Goal: Task Accomplishment & Management: Manage account settings

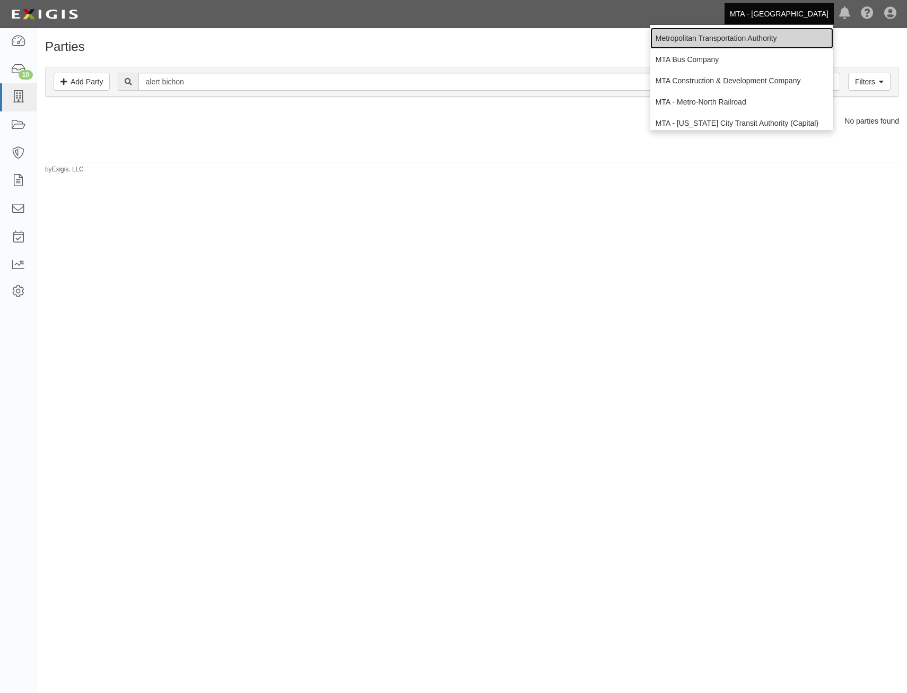
click at [765, 36] on link "Metropolitan Transportation Authority" at bounding box center [741, 38] width 183 height 21
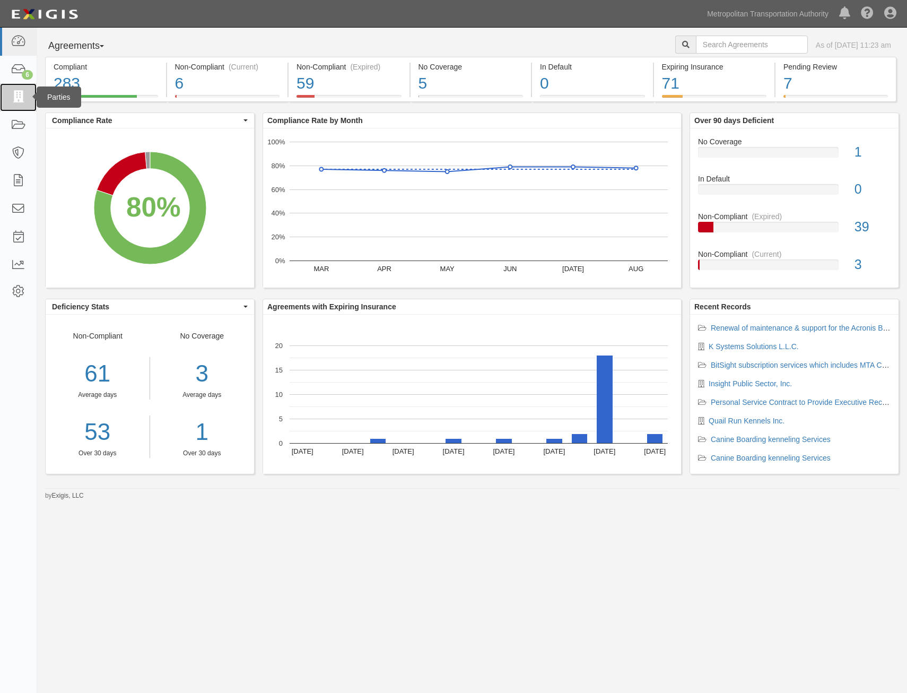
click at [21, 91] on icon at bounding box center [18, 97] width 15 height 12
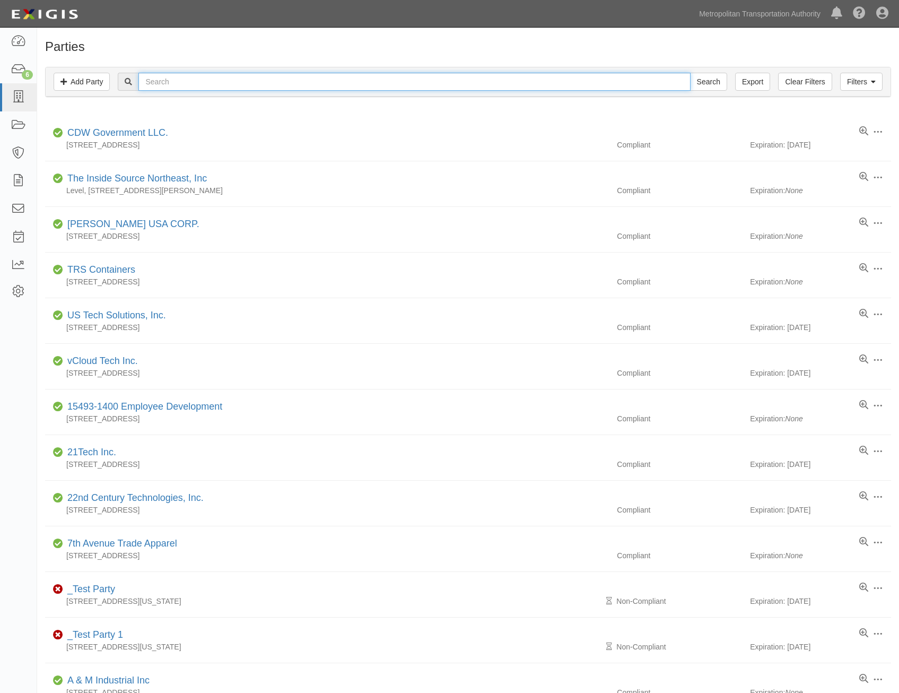
click at [372, 91] on input "text" at bounding box center [414, 82] width 552 height 18
type input "quail"
click at [690, 73] on input "Search" at bounding box center [708, 82] width 37 height 18
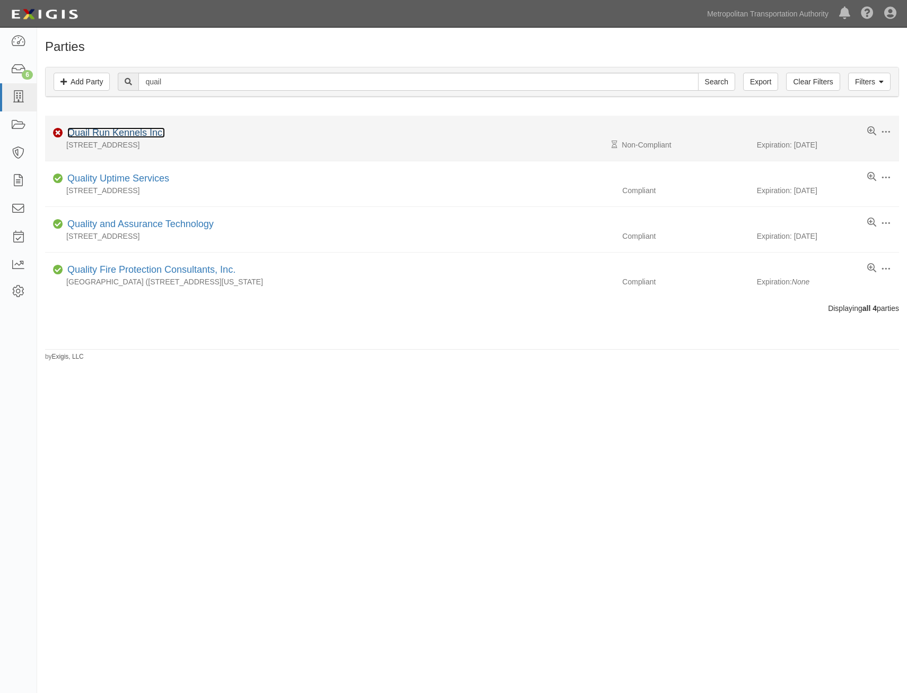
click at [130, 134] on link "Quail Run Kennels Inc." at bounding box center [116, 132] width 98 height 11
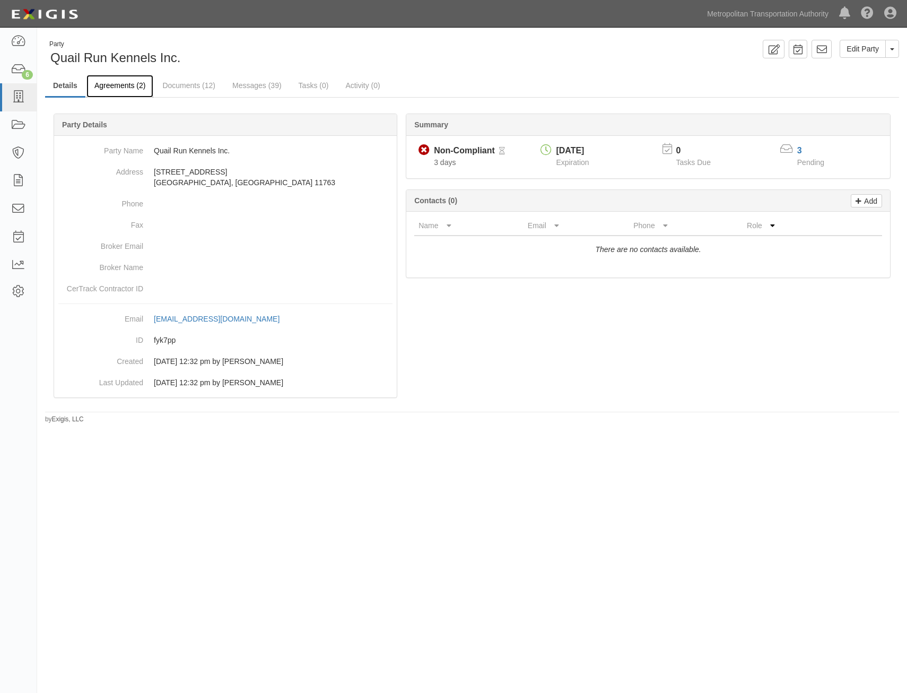
click at [120, 92] on link "Agreements (2)" at bounding box center [119, 86] width 67 height 23
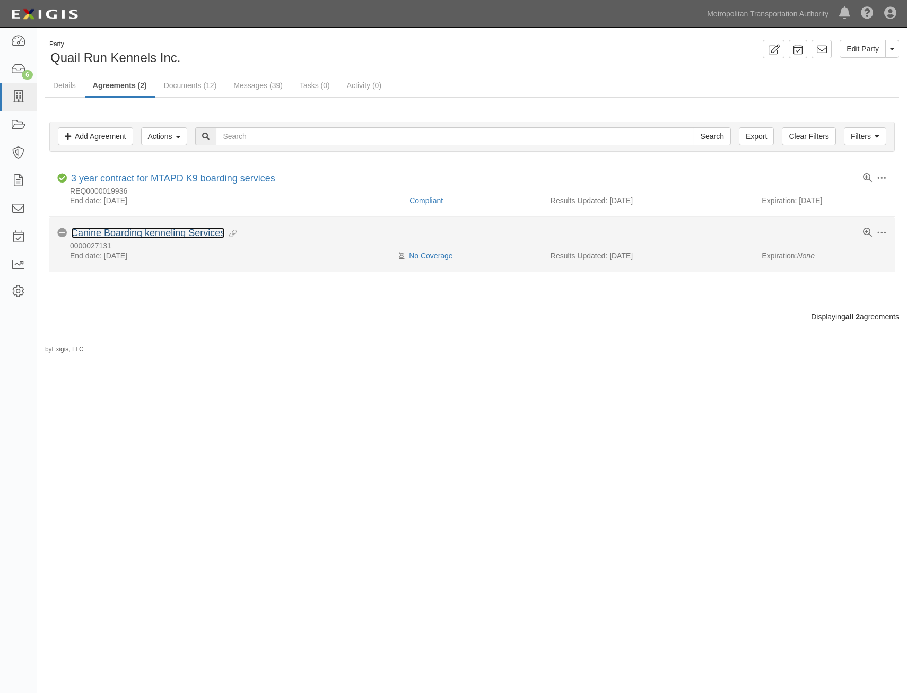
click at [198, 230] on link "Canine Boarding kenneling Services" at bounding box center [148, 233] width 154 height 11
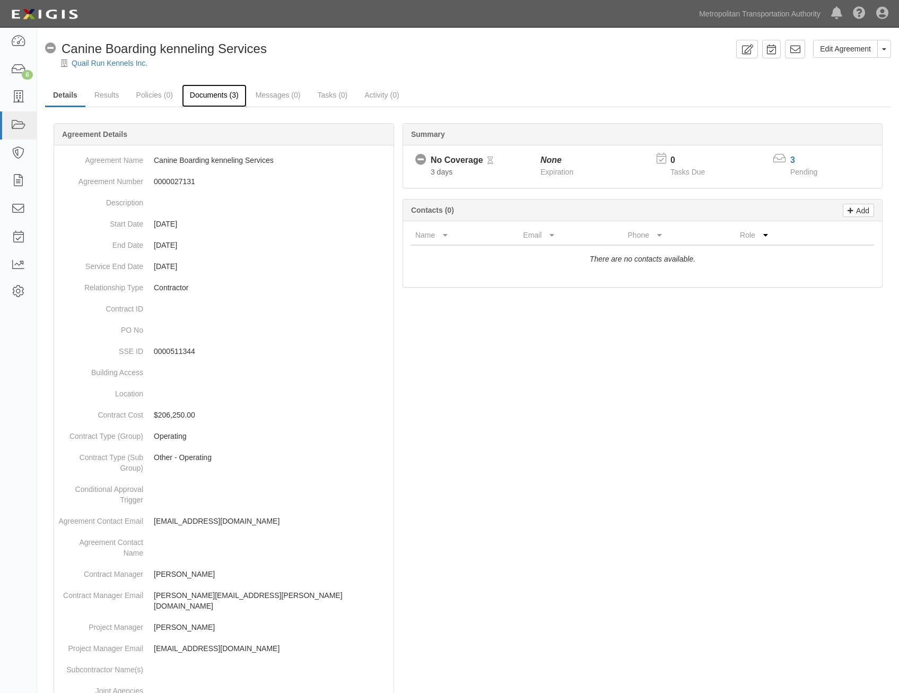
click at [215, 94] on link "Documents (3)" at bounding box center [214, 95] width 65 height 23
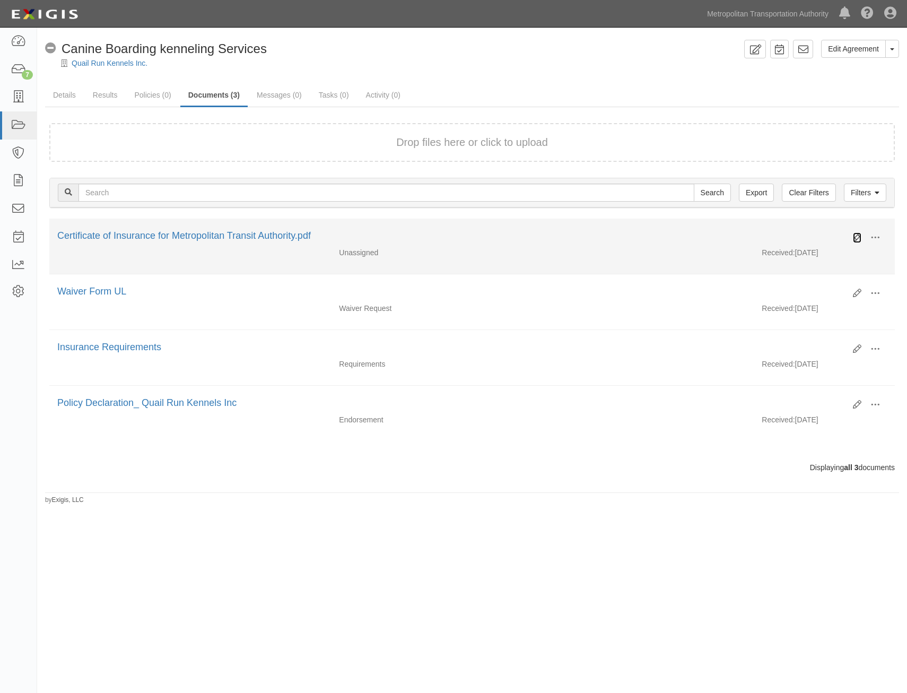
click at [859, 236] on icon at bounding box center [857, 237] width 8 height 8
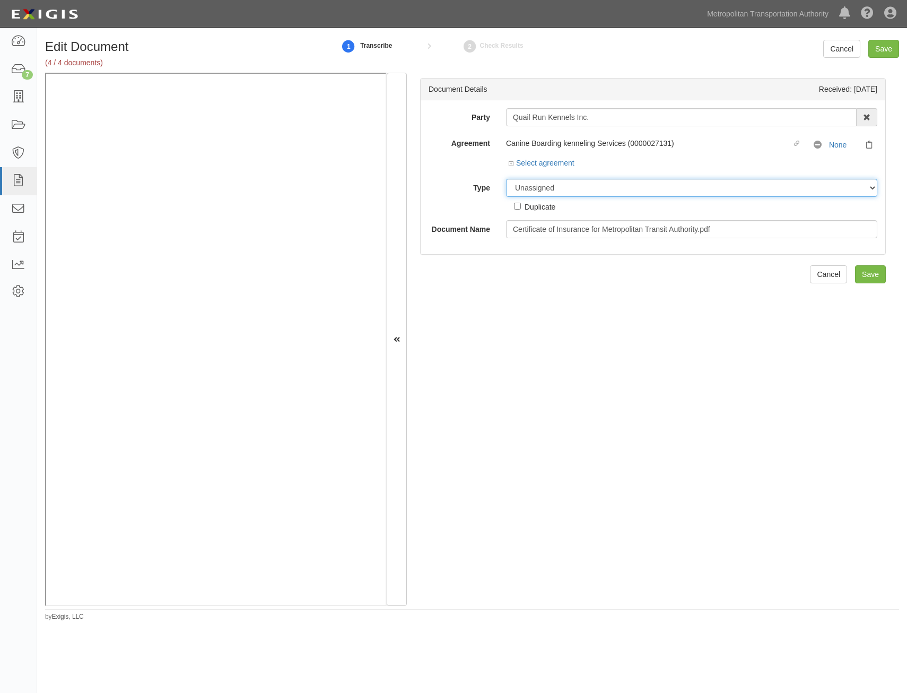
drag, startPoint x: 680, startPoint y: 187, endPoint x: 675, endPoint y: 197, distance: 11.2
click at [680, 187] on select "Unassigned Binder Cancellation Notice Certificate Contract Endorsement Insuranc…" at bounding box center [691, 188] width 371 height 18
select select "CertificateDetail"
click at [506, 179] on select "Unassigned Binder Cancellation Notice Certificate Contract Endorsement Insuranc…" at bounding box center [691, 188] width 371 height 18
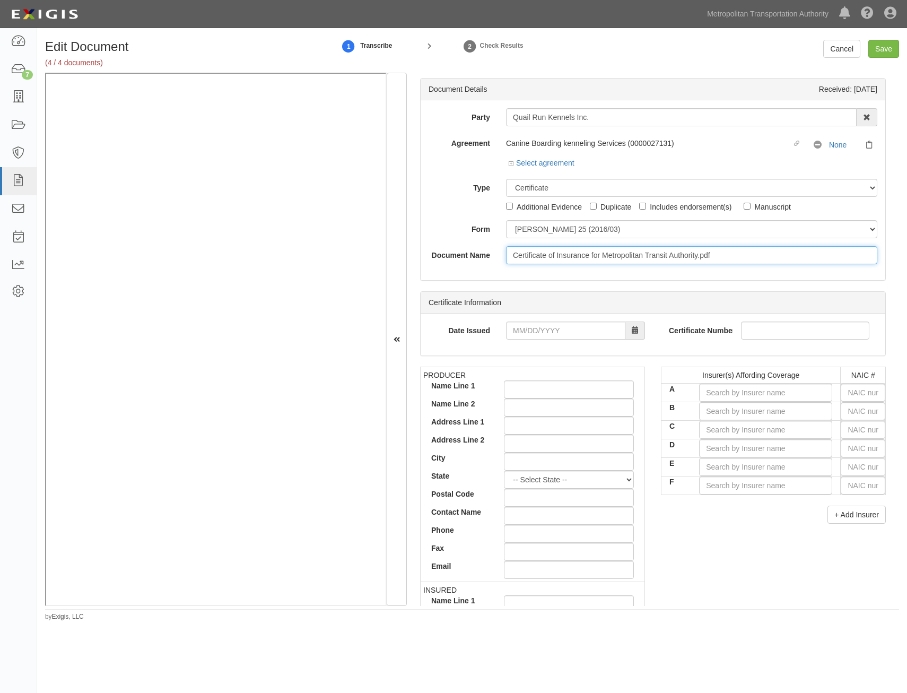
click at [688, 254] on input "Certificate of Insurance for Metropolitan Transit Authority.pdf" at bounding box center [691, 255] width 371 height 18
type input "COI"
click at [852, 394] on input "text" at bounding box center [863, 393] width 45 height 18
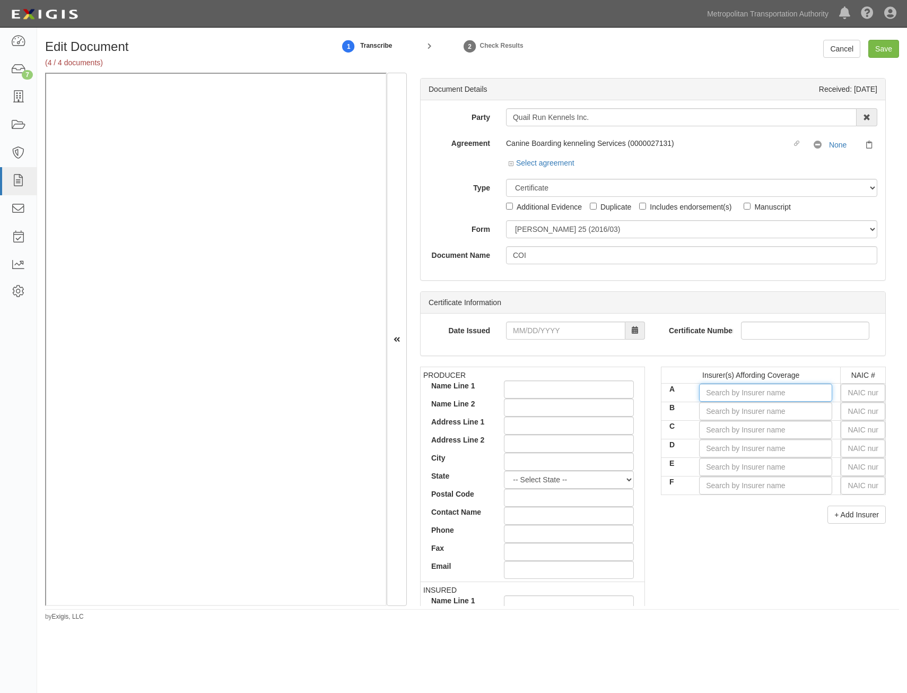
click at [803, 389] on input "A" at bounding box center [765, 393] width 133 height 18
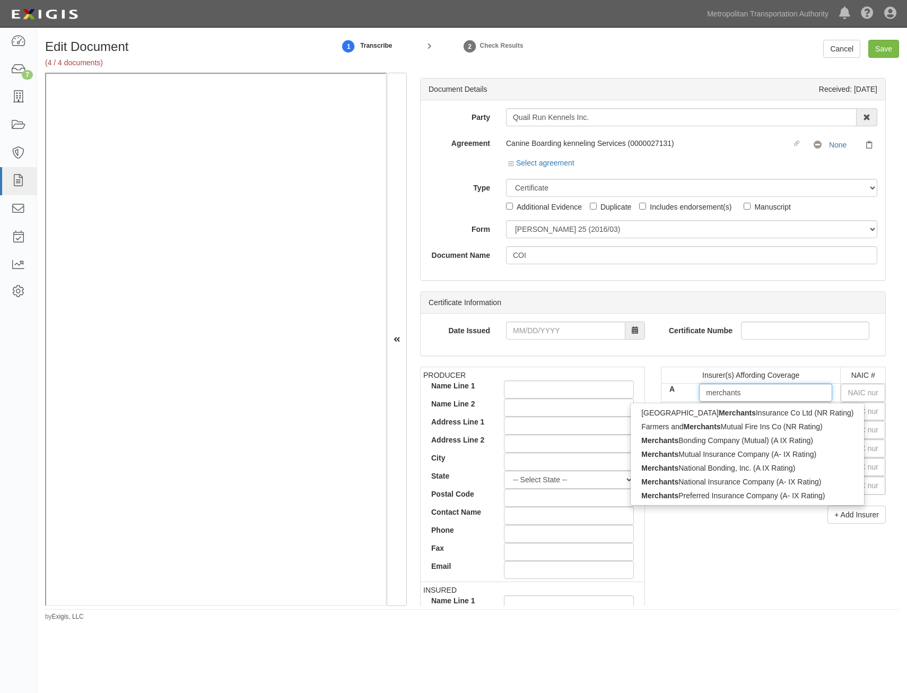
type input "merchants"
type input "merchants mutual Insurance Company (A- IX Rating)"
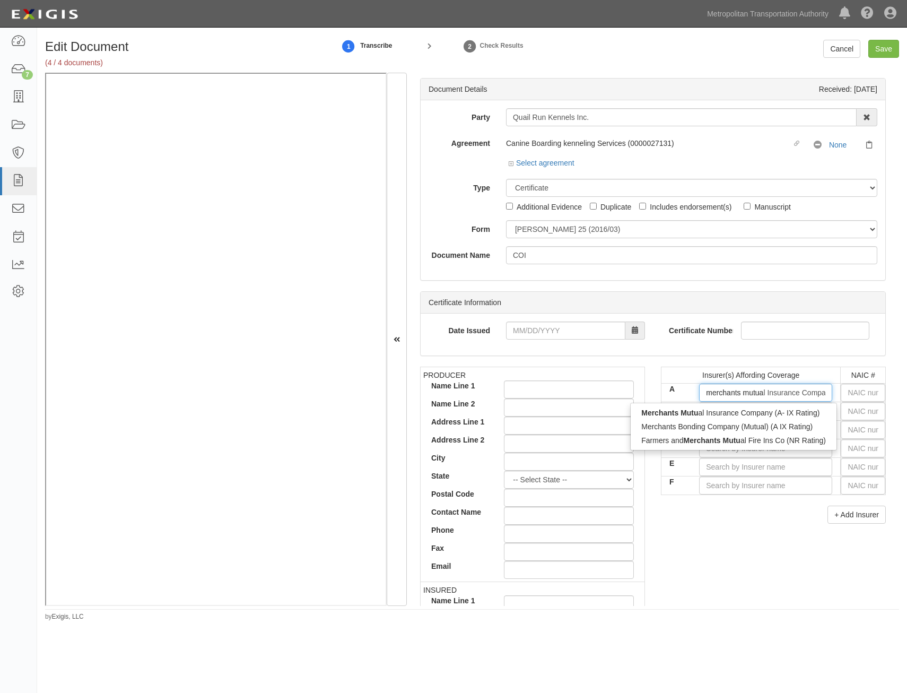
type input "merchants mutual"
click at [773, 415] on div "Merchants Mutual Insurance Company (A- IX Rating)" at bounding box center [733, 413] width 204 height 14
type input "Merchants Mutual Insurance Company (A- IX Rating)"
type input "23329"
type input "Merchants Mutual Insurance Company (A- IX Rating)"
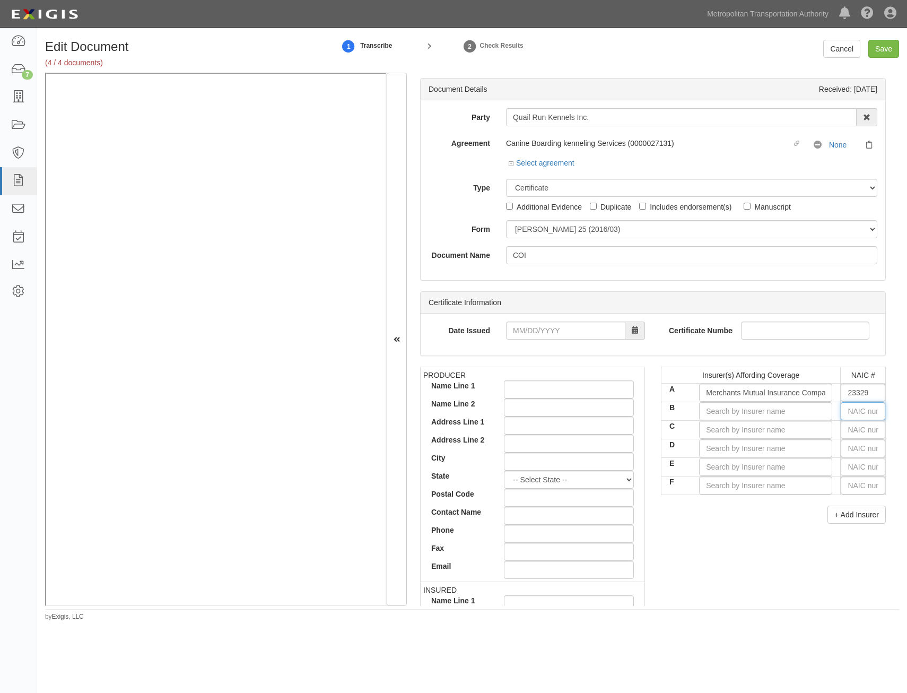
click at [860, 408] on input "text" at bounding box center [863, 411] width 45 height 18
type input "25232"
type input "2"
type input "29335"
type input "29"
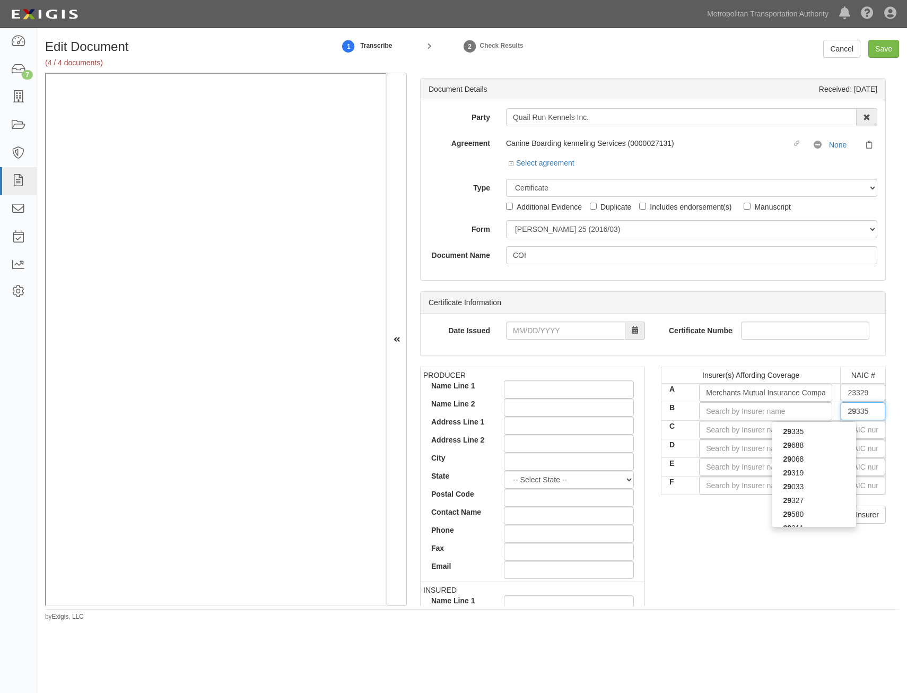
type input "29408"
type input "294"
type input "29424"
type input "2942"
type input "29424"
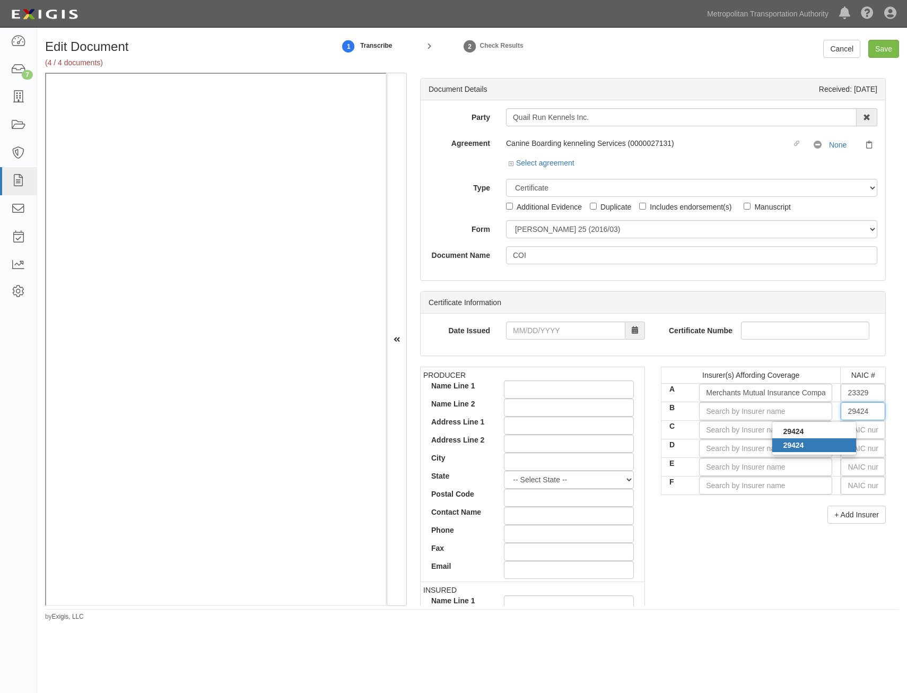
click at [806, 449] on div "29424" at bounding box center [814, 445] width 84 height 14
type input "Hartford Casualty Insurance Company (A+ XV Rating)"
type input "29424"
click at [760, 533] on div "PRODUCER Name Line 1 Name Line 2 Address Line 1 Address Line 2 City State -- Se…" at bounding box center [653, 551] width 482 height 369
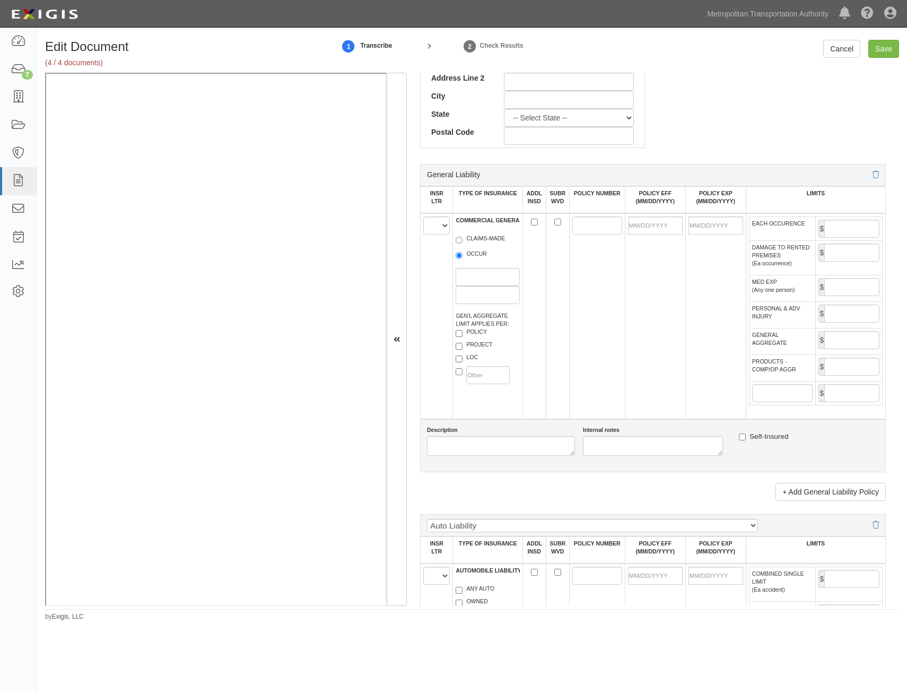
scroll to position [637, 0]
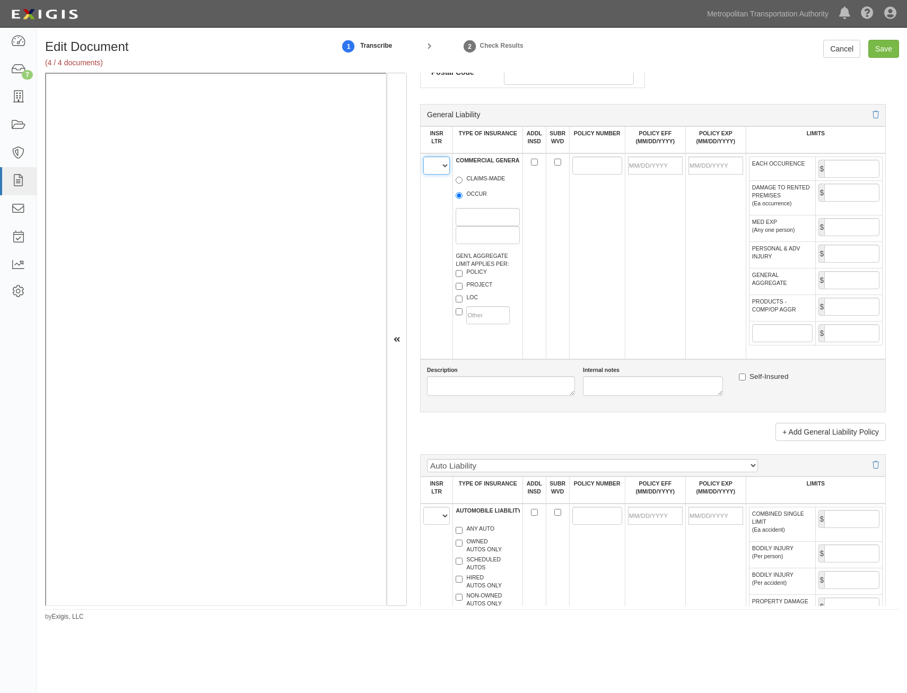
click at [434, 174] on select "A B C D E F" at bounding box center [436, 165] width 27 height 18
select select "A"
click at [423, 156] on select "A B C D E F" at bounding box center [436, 165] width 27 height 18
click at [479, 195] on label "OCCUR" at bounding box center [471, 195] width 31 height 11
click at [463, 195] on input "OCCUR" at bounding box center [459, 195] width 7 height 7
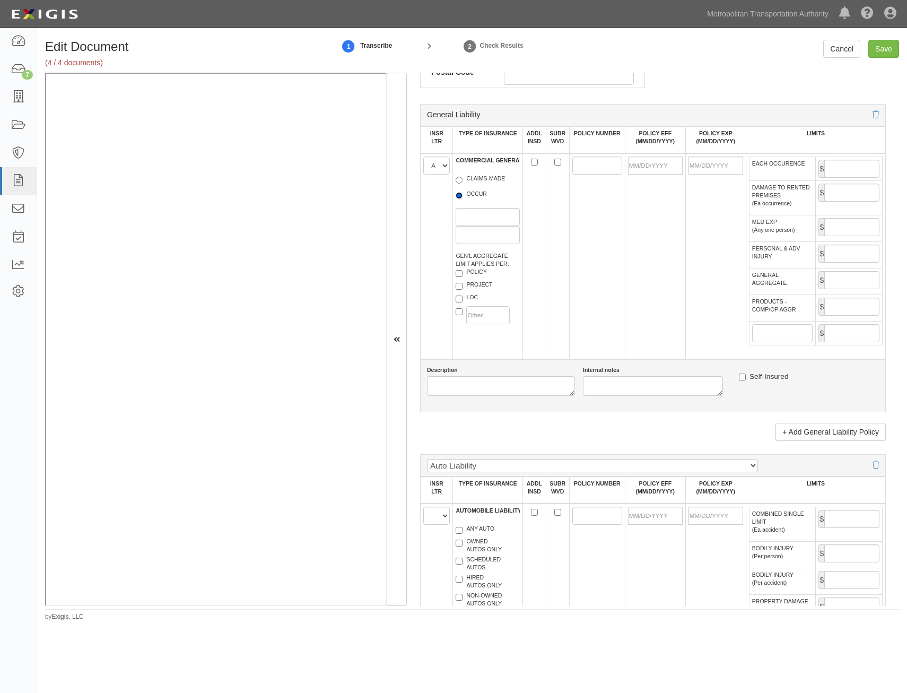
radio input "true"
click at [481, 269] on label "POLICY" at bounding box center [471, 273] width 31 height 11
click at [463, 270] on input "POLICY" at bounding box center [459, 273] width 7 height 7
checkbox input "true"
click at [534, 161] on input "ADDL INSD" at bounding box center [534, 162] width 7 height 7
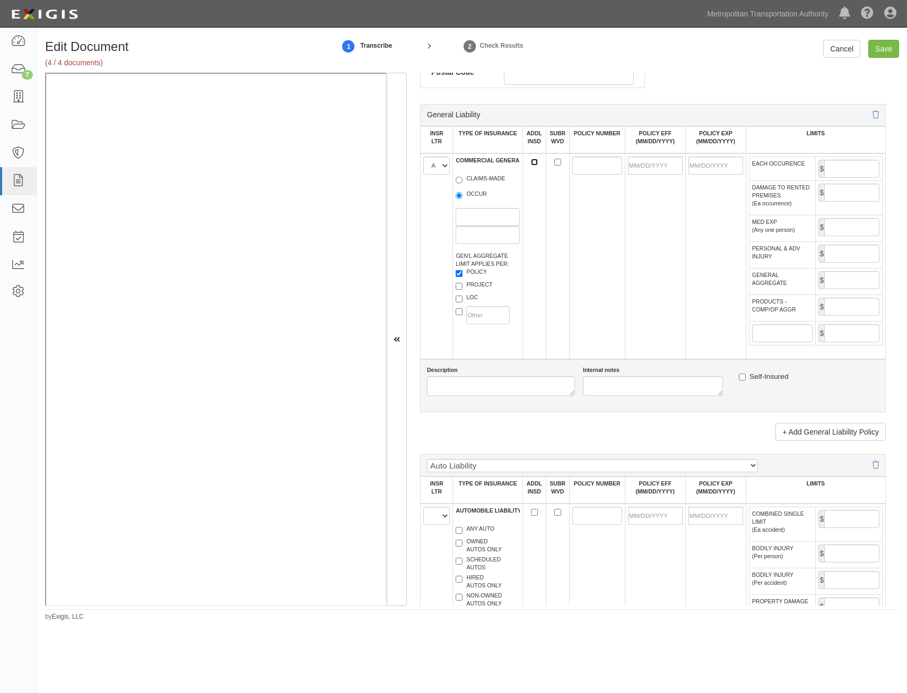
checkbox input "true"
click at [554, 162] on input "SUBR WVD" at bounding box center [557, 162] width 7 height 7
checkbox input "true"
drag, startPoint x: 580, startPoint y: 169, endPoint x: 575, endPoint y: 167, distance: 5.9
click at [580, 169] on input "POLICY NUMBER" at bounding box center [597, 165] width 50 height 18
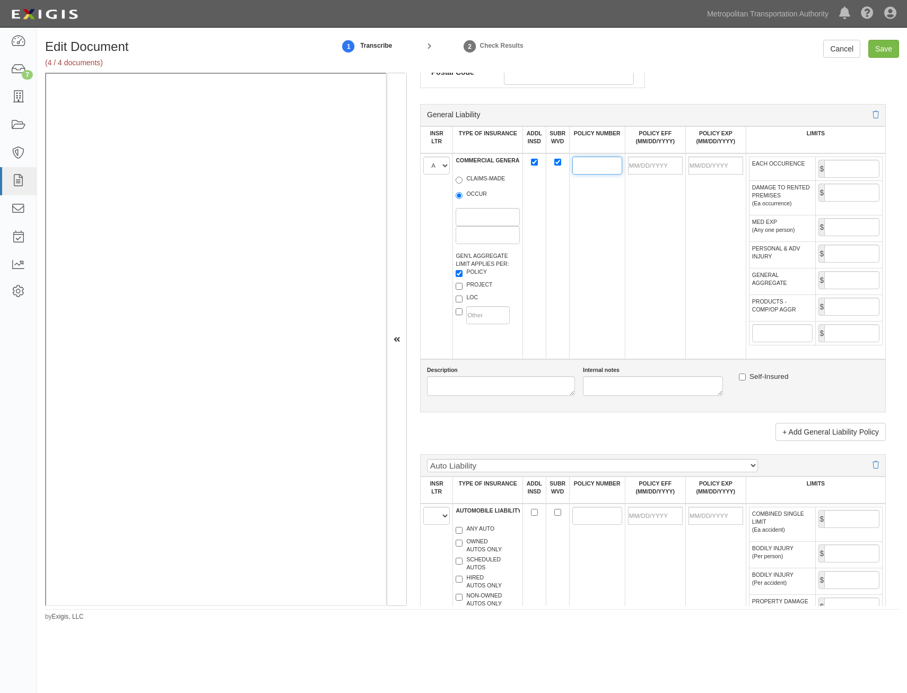
paste input "BOPI097999"
type input "BOPI097999"
click at [656, 166] on input "POLICY EFF (MM/DD/YYYY)" at bounding box center [655, 165] width 55 height 18
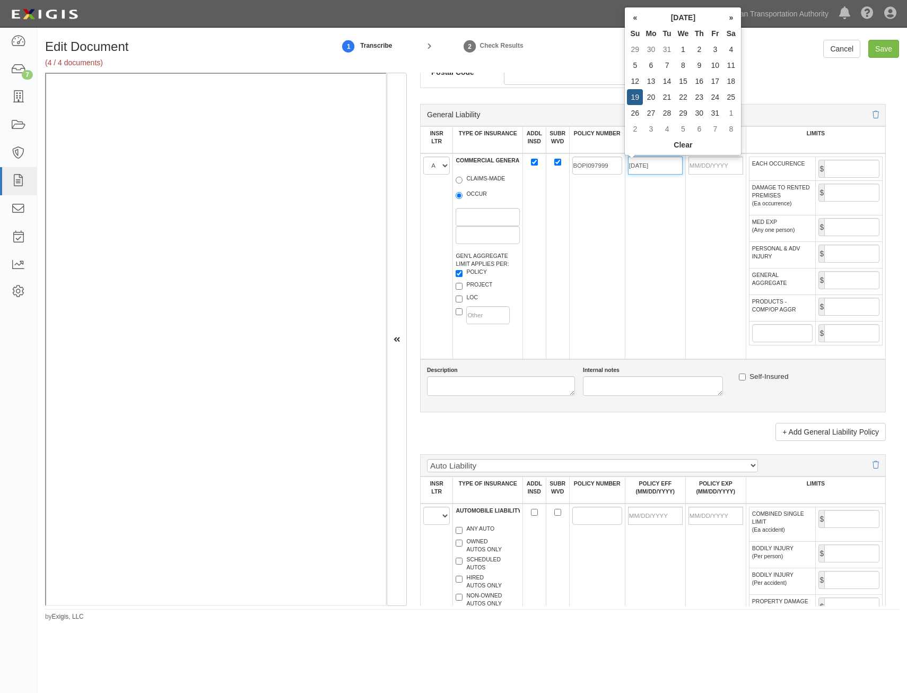
type input "01/19/2025"
type input "01/19/2026"
click at [625, 308] on td "01/19/2025" at bounding box center [655, 256] width 60 height 206
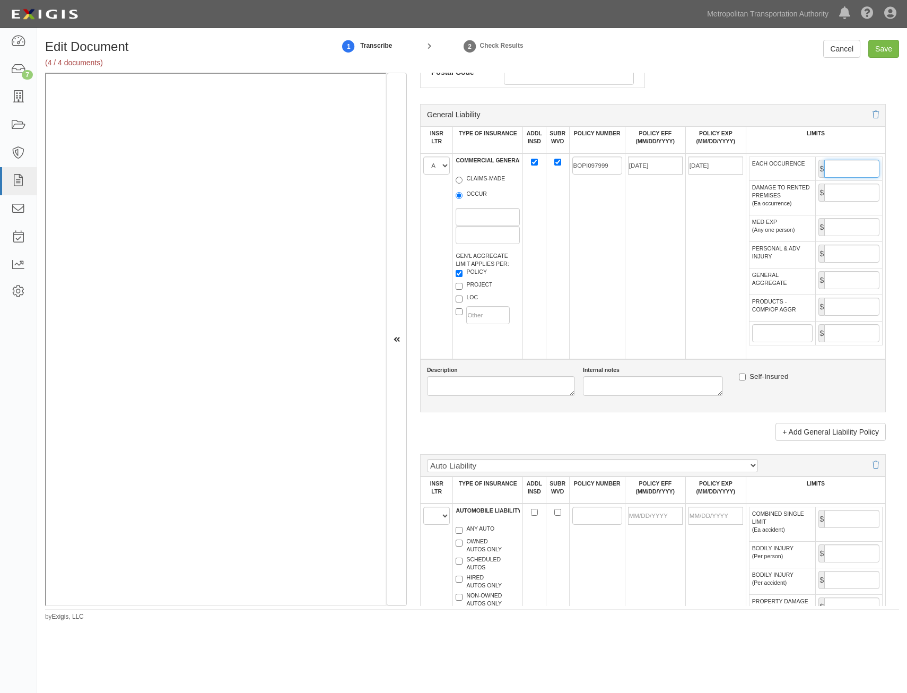
click at [851, 172] on input "EACH OCCURENCE" at bounding box center [851, 169] width 55 height 18
type input "1,000,000"
click at [856, 280] on input "GENERAL AGGREGATE" at bounding box center [851, 280] width 55 height 18
type input "2,000,000"
click at [845, 309] on input "PRODUCTS - COMP/OP AGGR" at bounding box center [851, 307] width 55 height 18
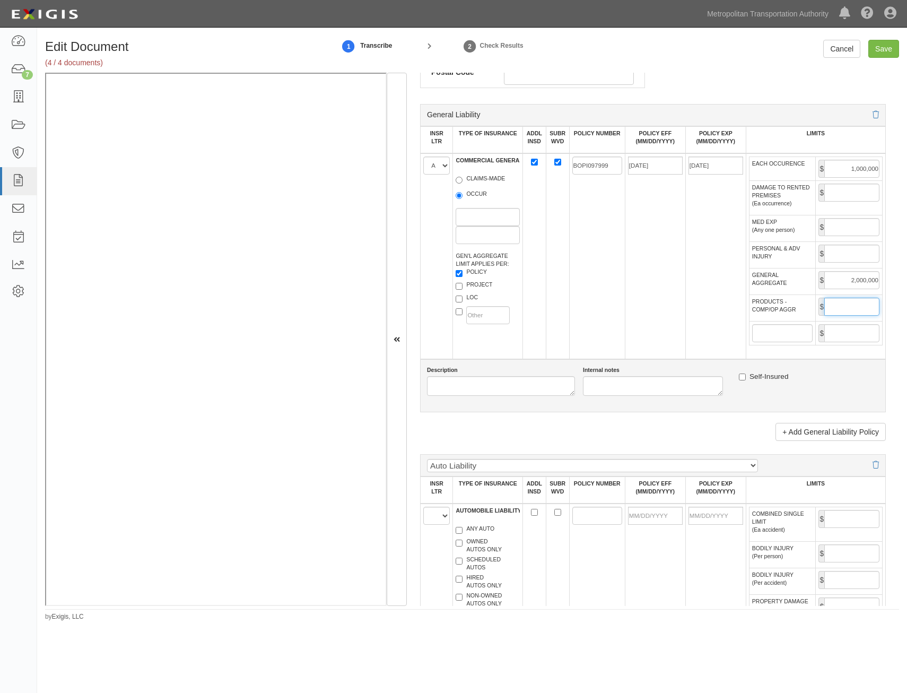
type input "2,000,000"
drag, startPoint x: 555, startPoint y: 326, endPoint x: 568, endPoint y: 321, distance: 13.4
click at [556, 325] on td at bounding box center [557, 256] width 23 height 206
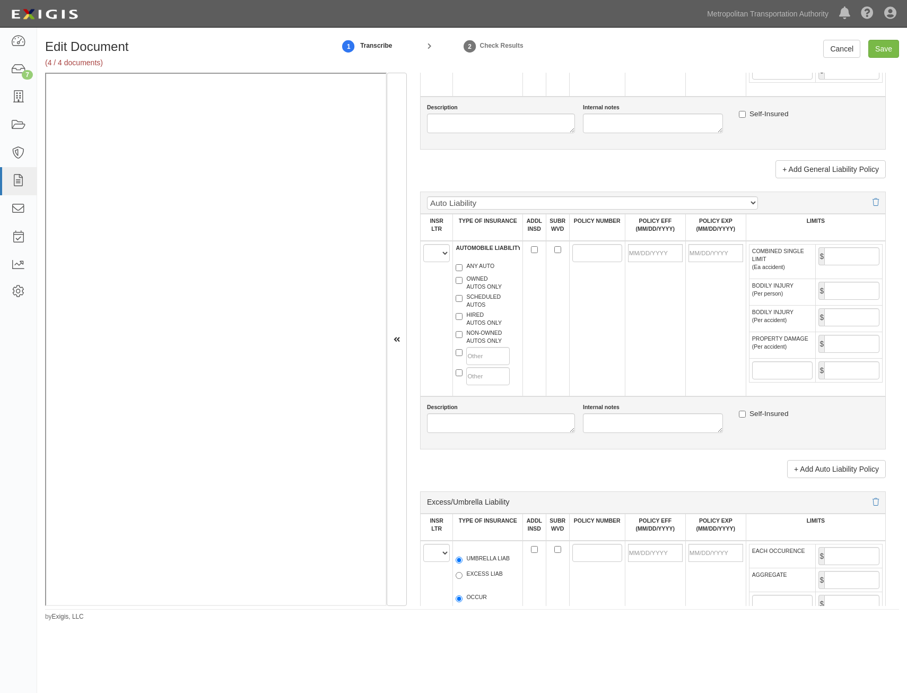
scroll to position [902, 0]
click at [442, 248] on select "A B C D E F" at bounding box center [436, 250] width 27 height 18
select select "A"
click at [423, 241] on select "A B C D E F" at bounding box center [436, 250] width 27 height 18
click at [484, 319] on label "HIRED AUTOS ONLY" at bounding box center [479, 316] width 46 height 16
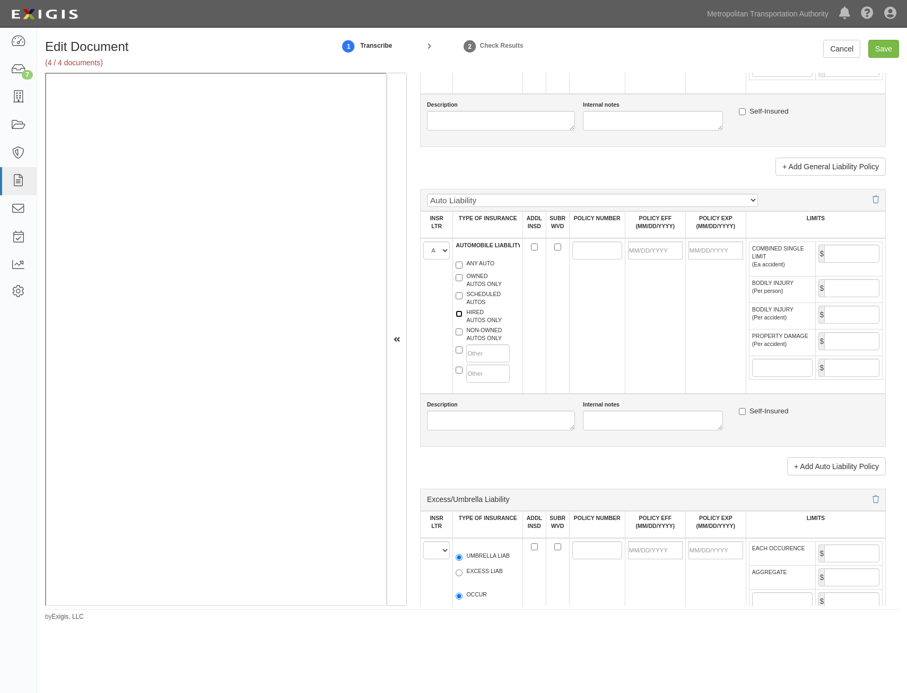
click at [463, 317] on input "HIRED AUTOS ONLY" at bounding box center [459, 313] width 7 height 7
checkbox input "true"
click at [484, 329] on label "NON-OWNED AUTOS ONLY" at bounding box center [479, 334] width 46 height 16
click at [463, 329] on input "NON-OWNED AUTOS ONLY" at bounding box center [459, 331] width 7 height 7
checkbox input "true"
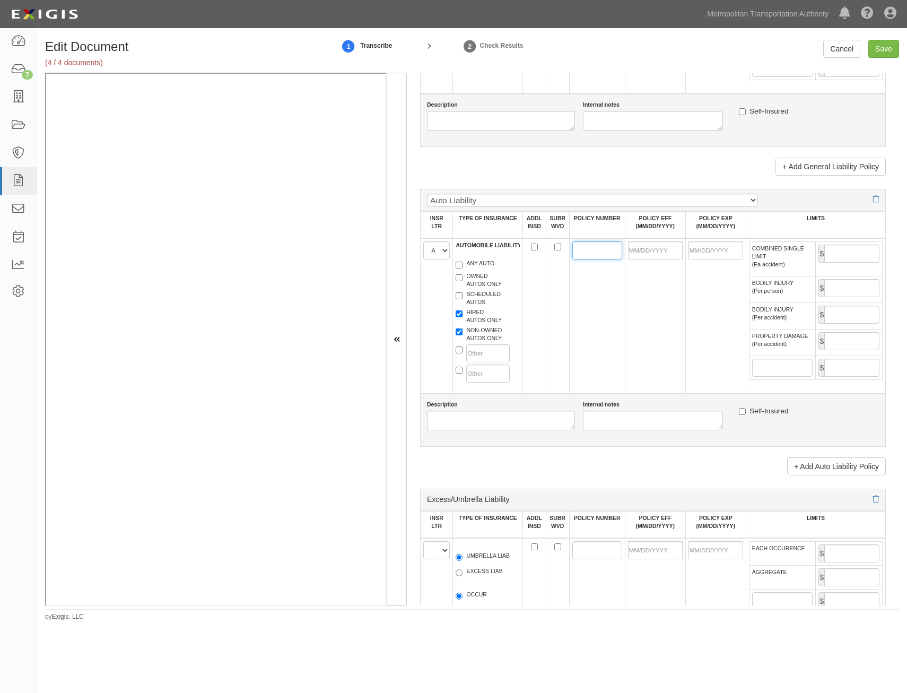
click at [579, 253] on input "POLICY NUMBER" at bounding box center [597, 250] width 50 height 18
paste input "BOPI097999"
type input "BOPI097999"
click at [665, 288] on td at bounding box center [655, 315] width 60 height 155
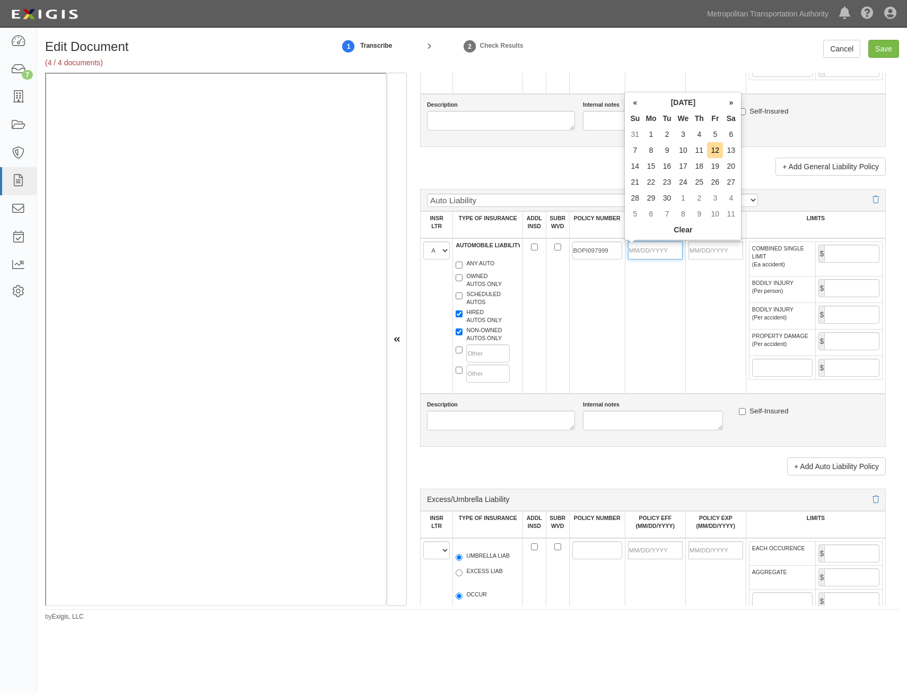
click at [661, 254] on input "POLICY EFF (MM/DD/YYYY)" at bounding box center [655, 250] width 55 height 18
type input "01/19/2025"
type input "01/19/2026"
click at [602, 314] on td "BOPI097999" at bounding box center [597, 315] width 56 height 155
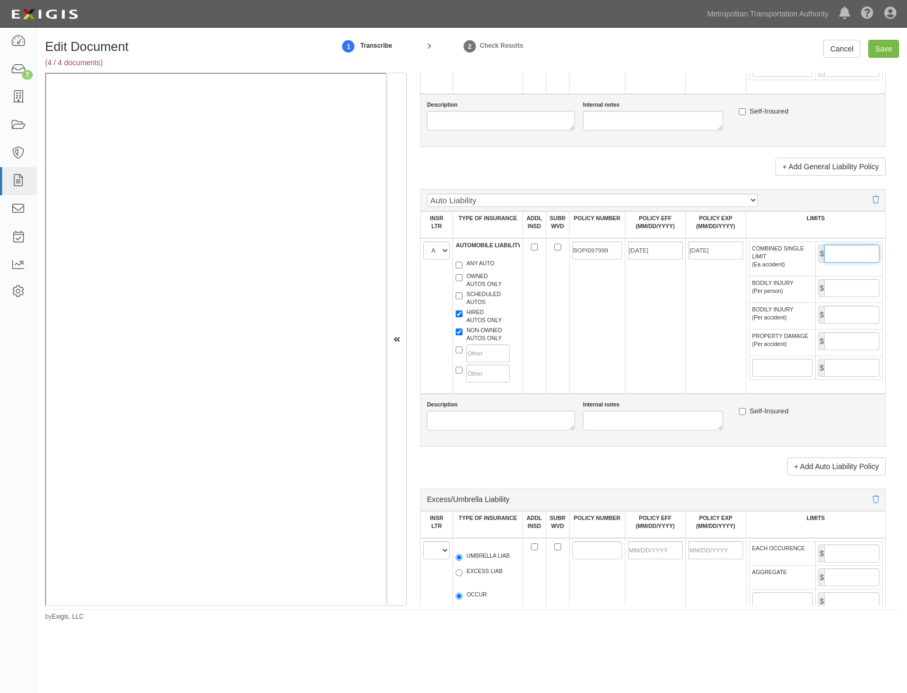
click at [839, 256] on input "COMBINED SINGLE LIMIT (Ea accident)" at bounding box center [851, 254] width 55 height 18
type input "1,000,000"
click at [652, 335] on td "01/19/2025" at bounding box center [655, 315] width 60 height 155
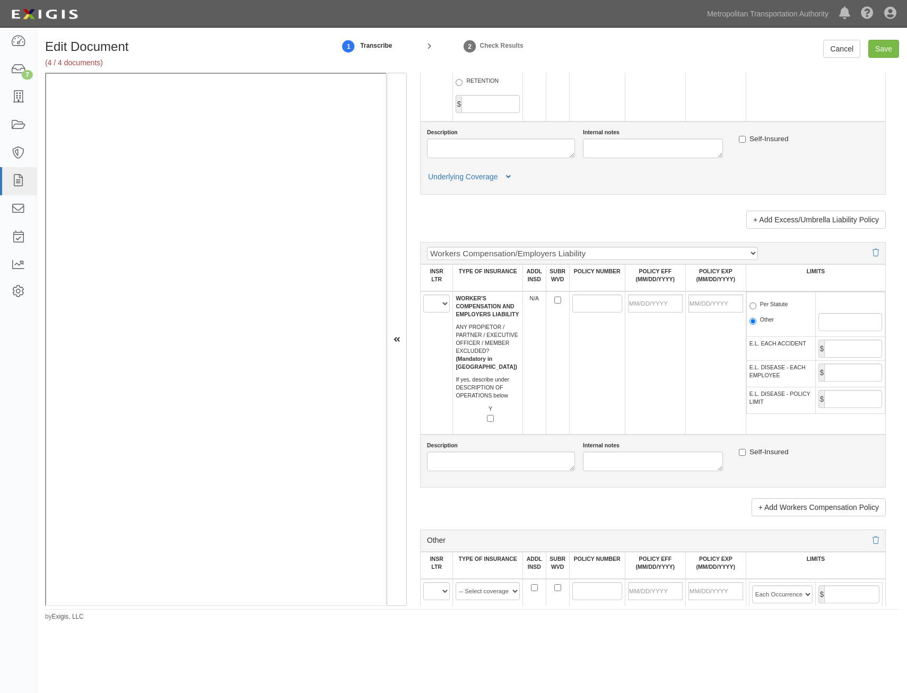
scroll to position [1485, 0]
click at [439, 301] on select "A B C D E F" at bounding box center [436, 304] width 27 height 18
select select "B"
click at [423, 295] on select "A B C D E F" at bounding box center [436, 304] width 27 height 18
click at [579, 371] on td at bounding box center [597, 363] width 56 height 143
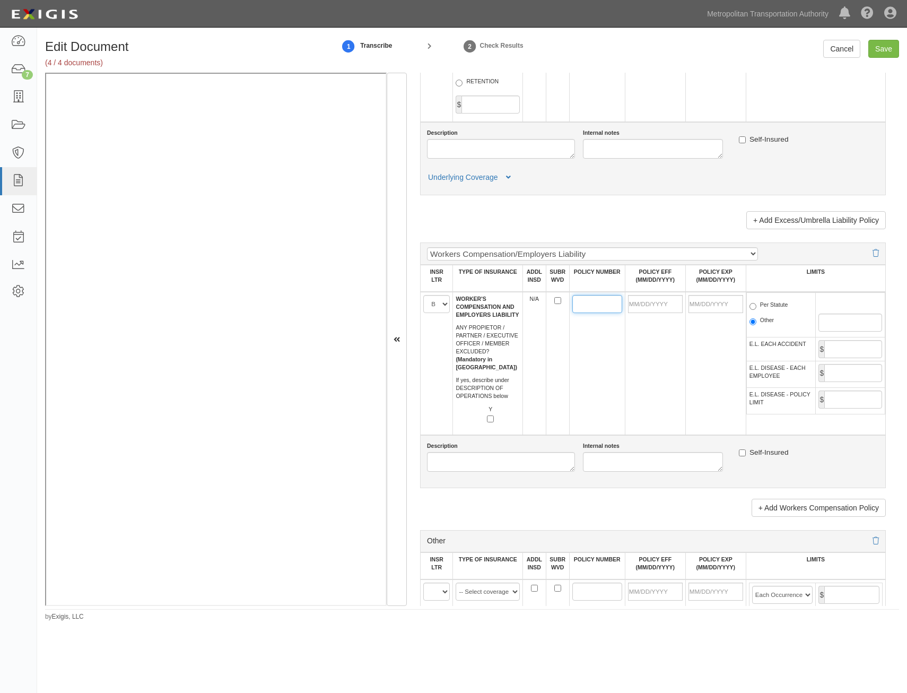
click at [579, 303] on input "POLICY NUMBER" at bounding box center [597, 304] width 50 height 18
paste input "12WECEN9703"
type input "12WECEN9703"
click at [660, 304] on input "POLICY EFF (MM/DD/YYYY)" at bounding box center [655, 304] width 55 height 18
type input "12/08/2024"
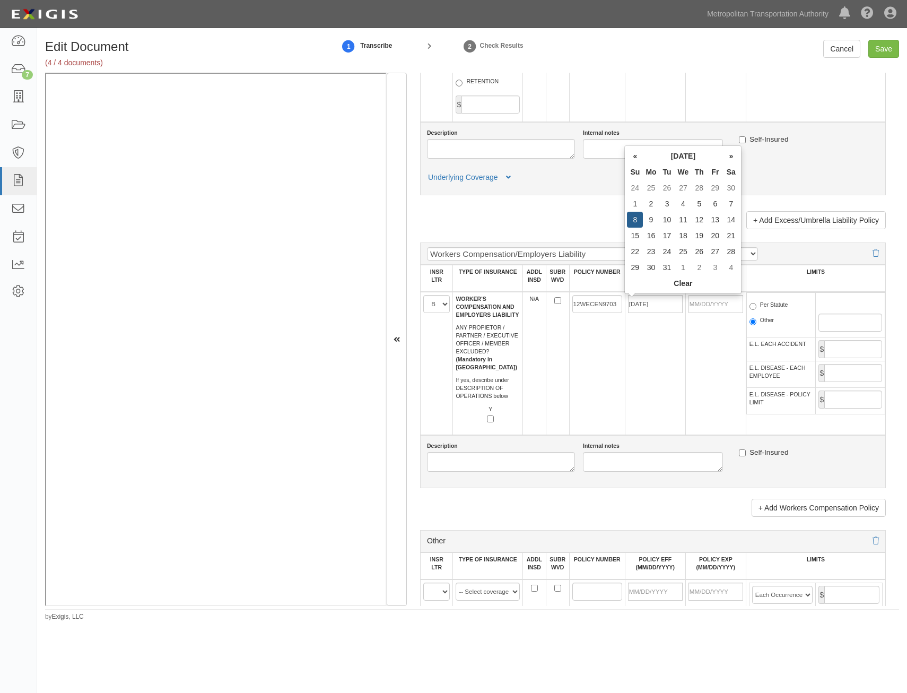
type input "12/08/2025"
click at [617, 379] on td "12WECEN9703" at bounding box center [597, 363] width 56 height 143
click at [781, 303] on label "Per Statute" at bounding box center [769, 306] width 39 height 11
click at [756, 303] on input "Per Statute" at bounding box center [753, 306] width 7 height 7
radio input "true"
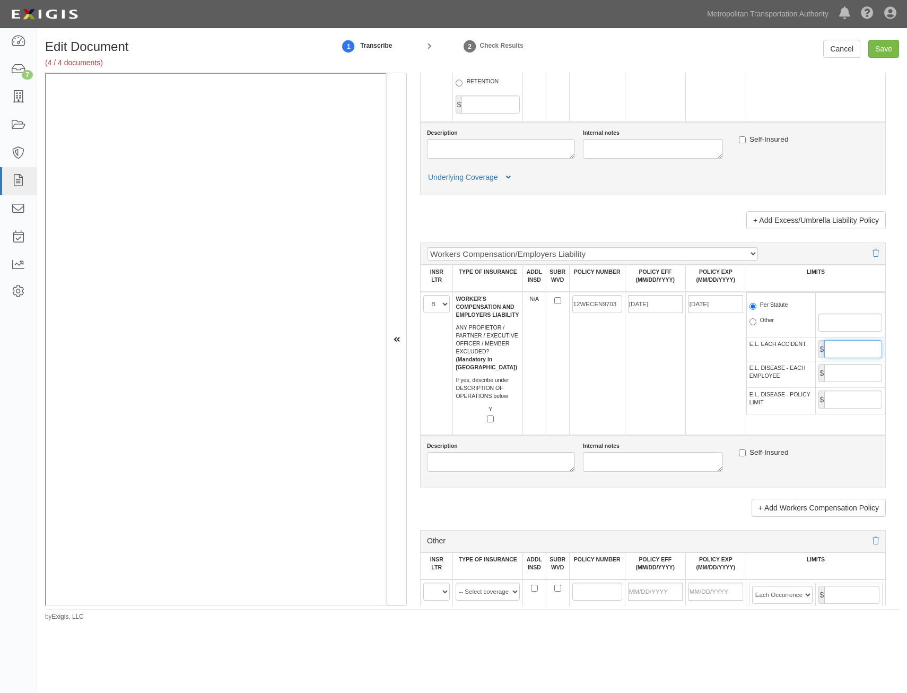
click at [835, 342] on input "E.L. EACH ACCIDENT" at bounding box center [853, 349] width 58 height 18
type input "1,000,000"
click at [861, 374] on input "E.L. DISEASE - EACH EMPLOYEE" at bounding box center [853, 373] width 58 height 18
type input "1,000,000"
click at [853, 393] on input "E.L. DISEASE - POLICY LIMIT" at bounding box center [853, 399] width 58 height 18
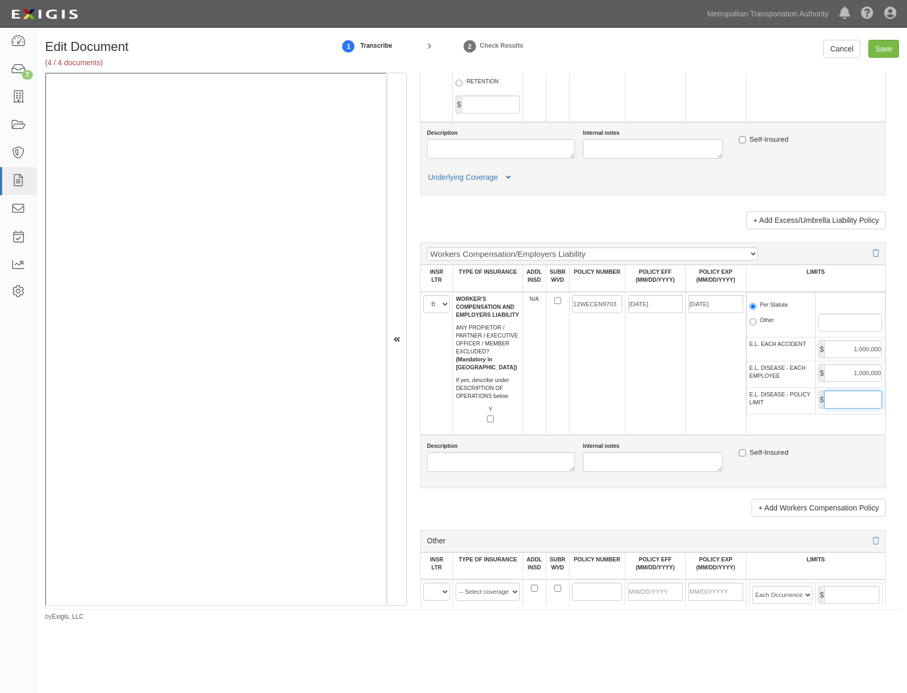
type input "1,000,000"
click at [678, 410] on td "12/08/2024" at bounding box center [655, 363] width 60 height 143
click at [884, 54] on input "Save" at bounding box center [883, 49] width 31 height 18
type input "1000000"
type input "2000000"
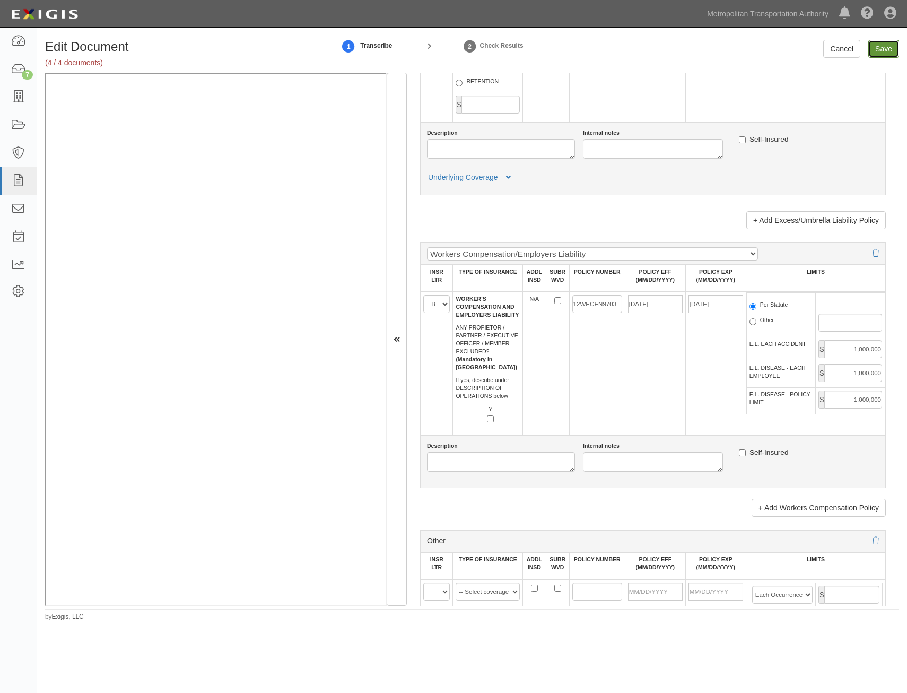
type input "2000000"
type input "1000000"
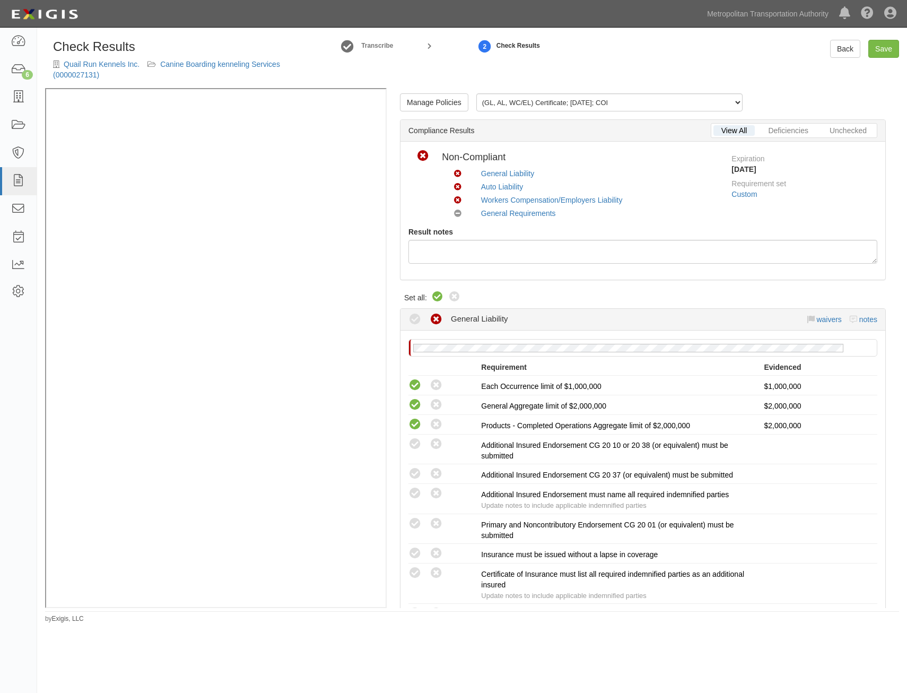
click at [434, 297] on icon at bounding box center [437, 297] width 13 height 13
radio input "true"
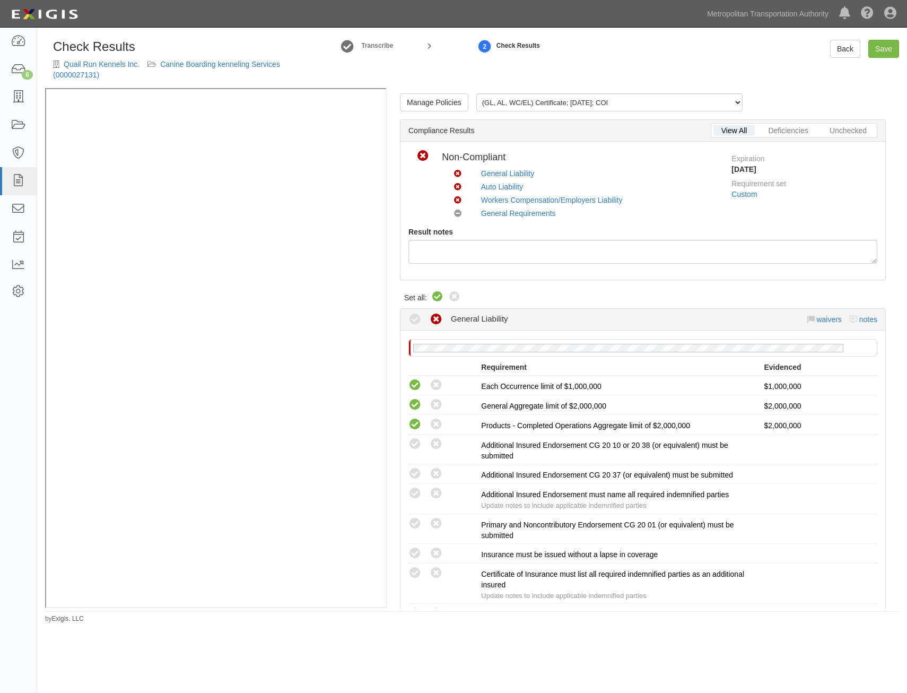
radio input "true"
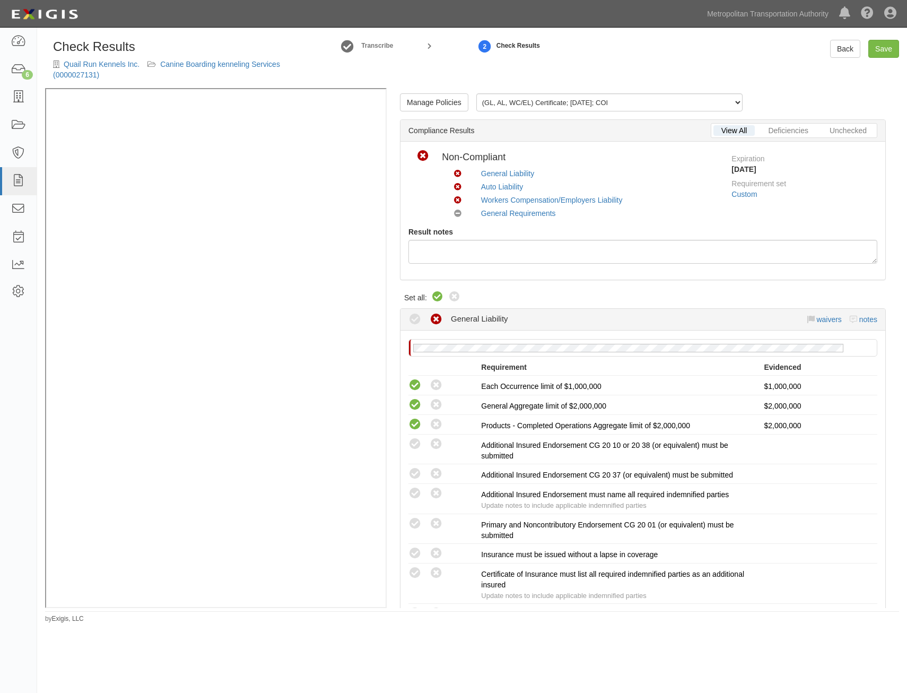
radio input "true"
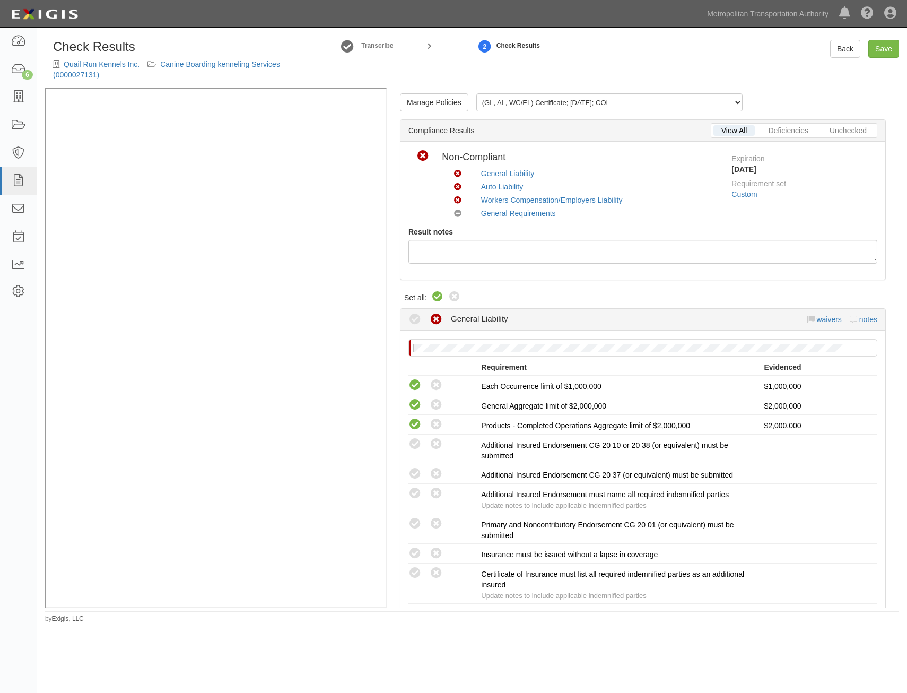
radio input "true"
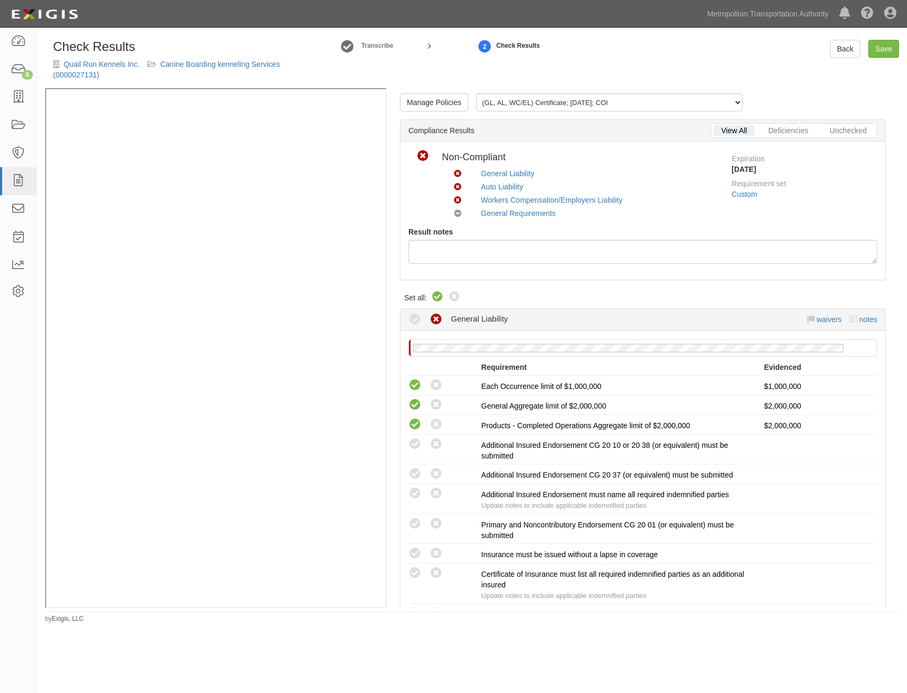
radio input "true"
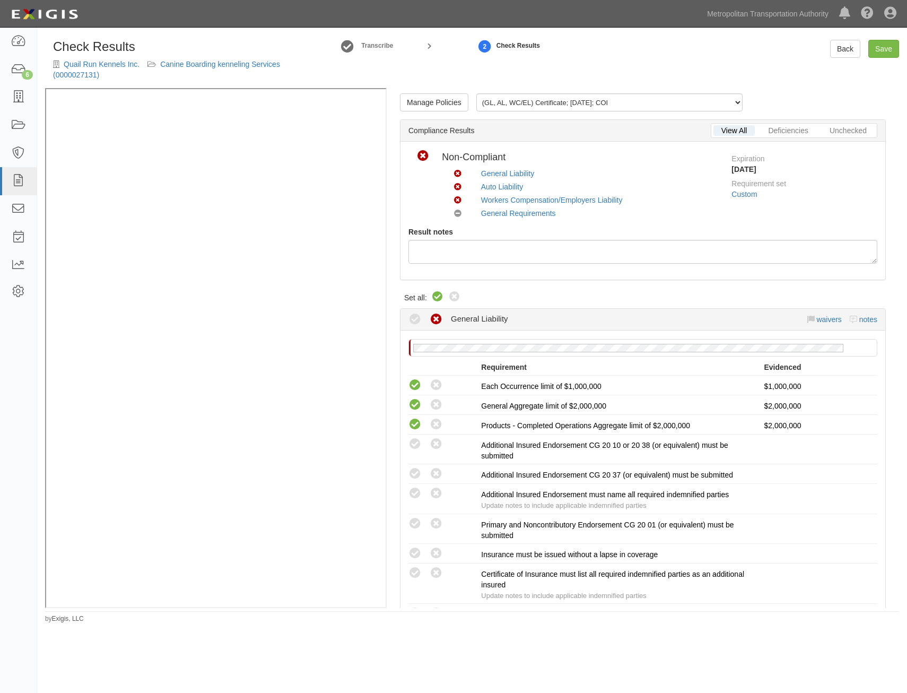
radio input "false"
radio input "true"
click at [886, 54] on link "Save" at bounding box center [883, 49] width 31 height 18
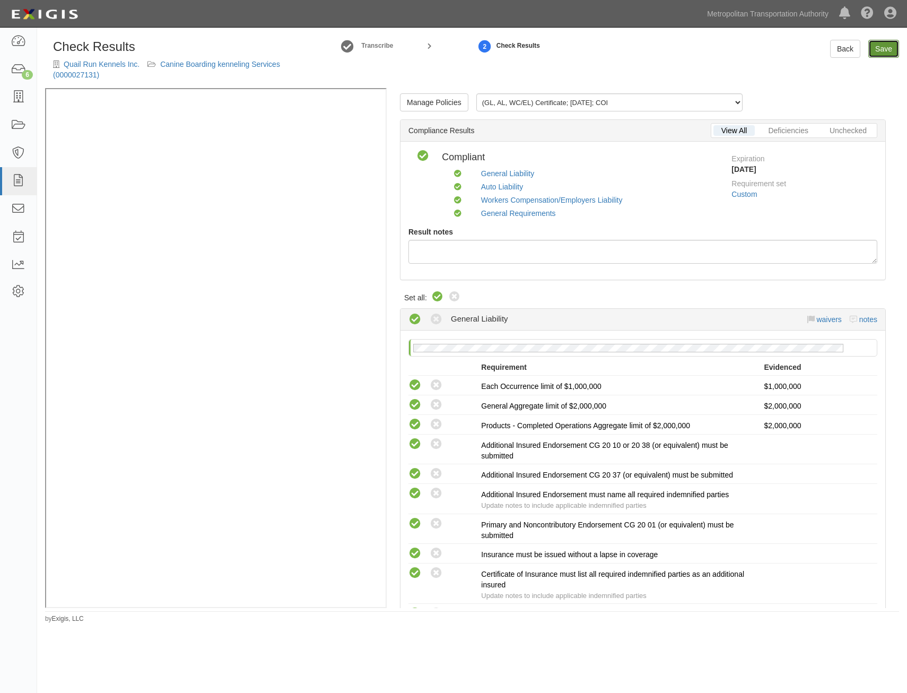
radio input "true"
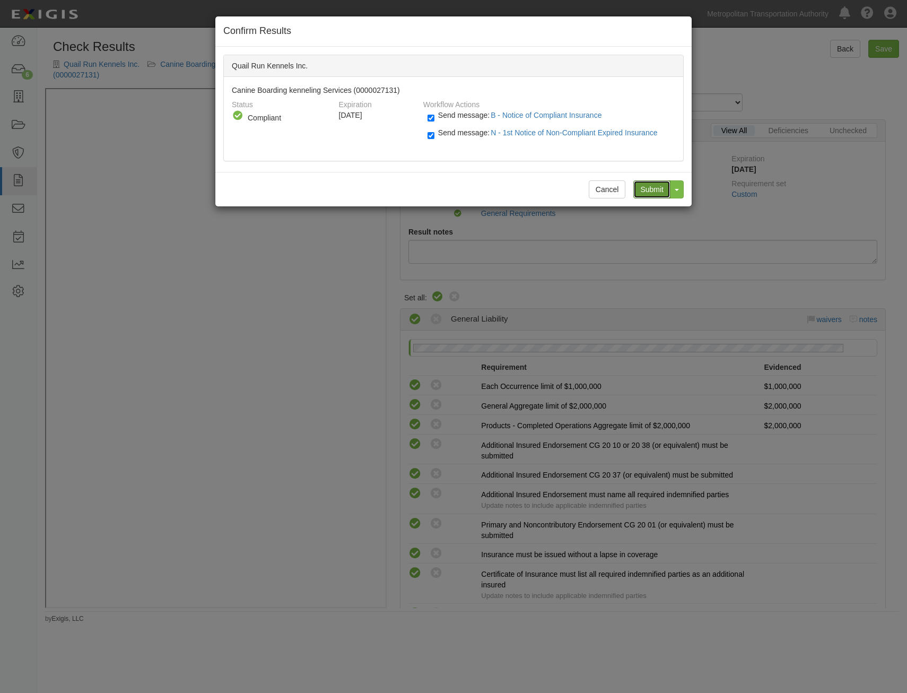
click at [649, 196] on input "Submit" at bounding box center [651, 189] width 37 height 18
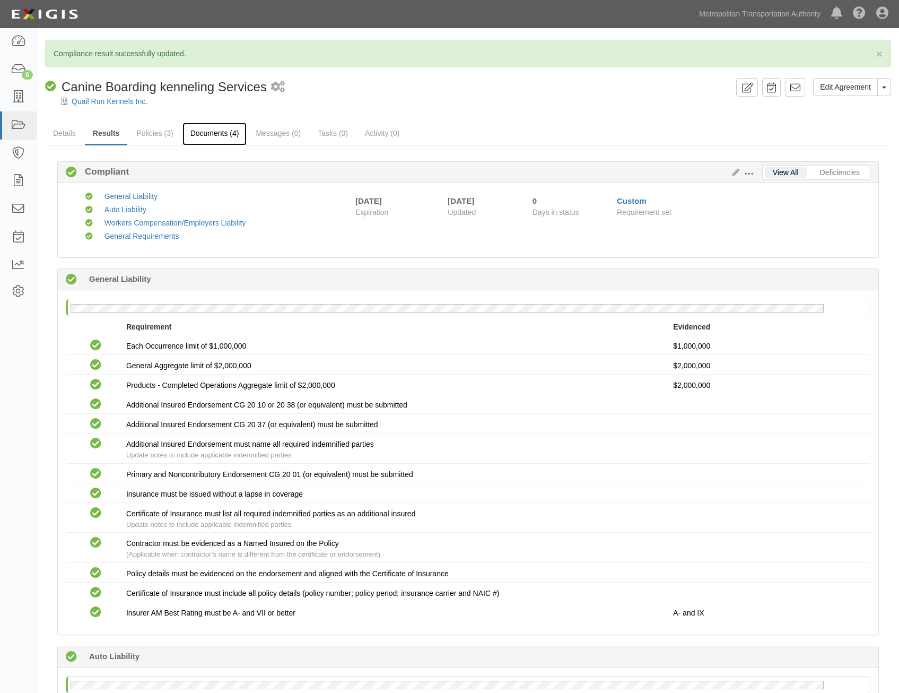
click at [233, 134] on link "Documents (4)" at bounding box center [214, 134] width 65 height 23
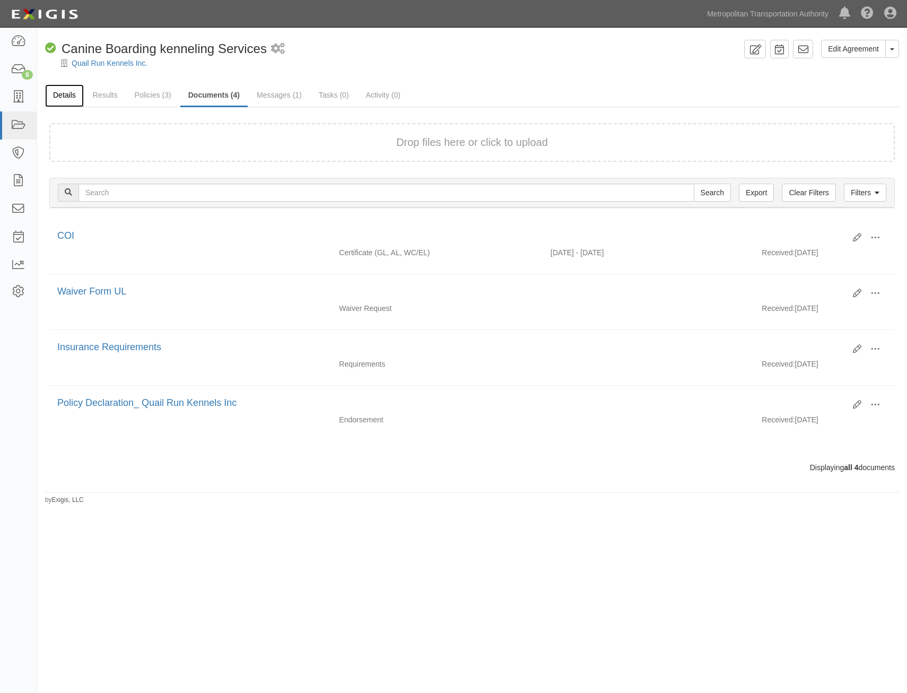
click at [71, 98] on link "Details" at bounding box center [64, 95] width 39 height 23
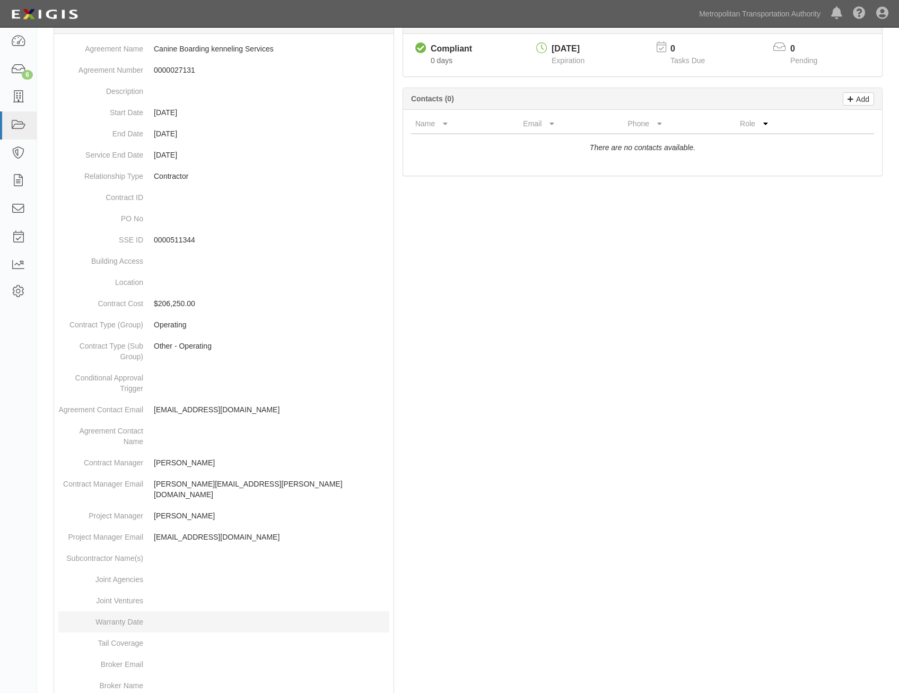
scroll to position [335, 0]
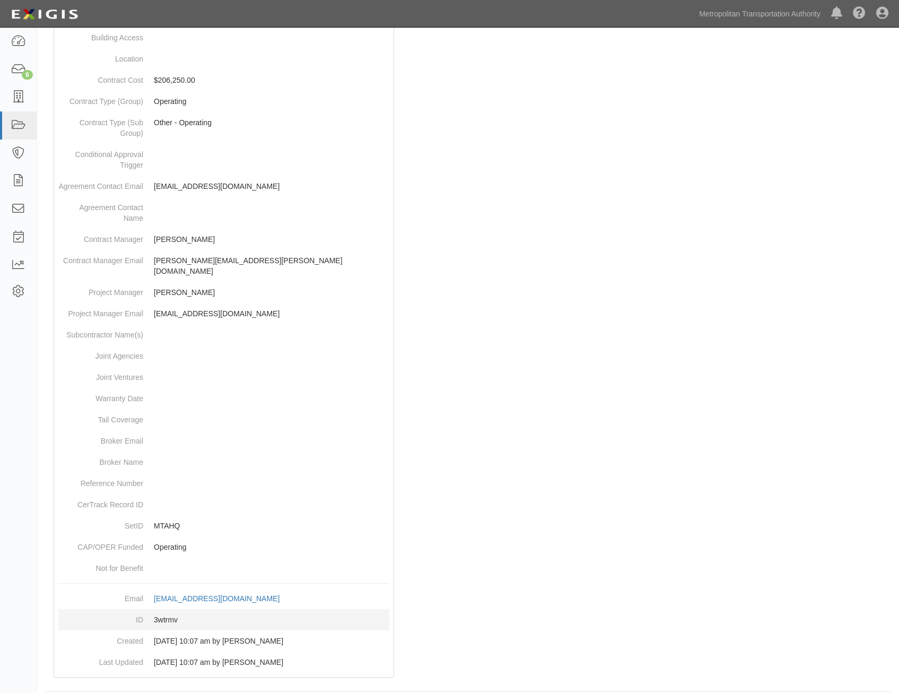
click at [166, 609] on dd "3wtrmv" at bounding box center [223, 619] width 331 height 21
copy dd "3wtrmv"
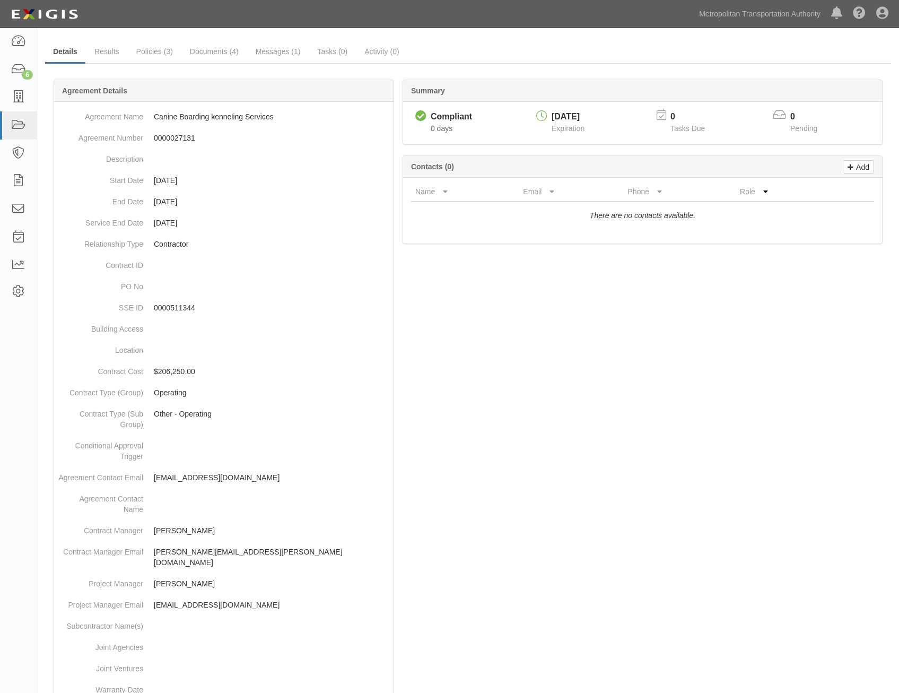
drag, startPoint x: 649, startPoint y: 605, endPoint x: 749, endPoint y: 210, distance: 408.2
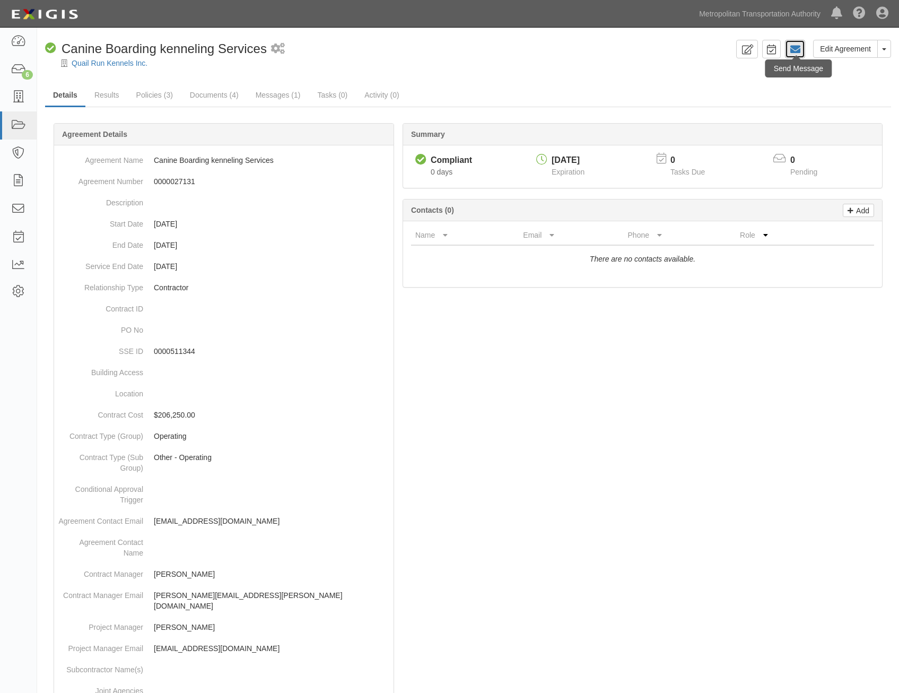
click at [790, 50] on icon at bounding box center [795, 49] width 11 height 11
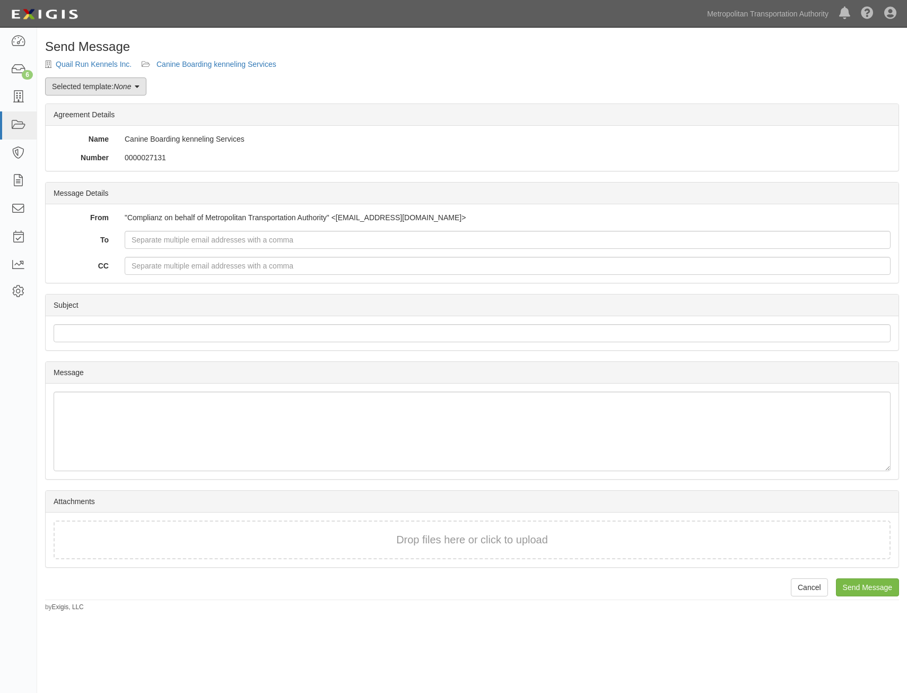
click at [136, 88] on link "Selected template: None" at bounding box center [95, 86] width 101 height 18
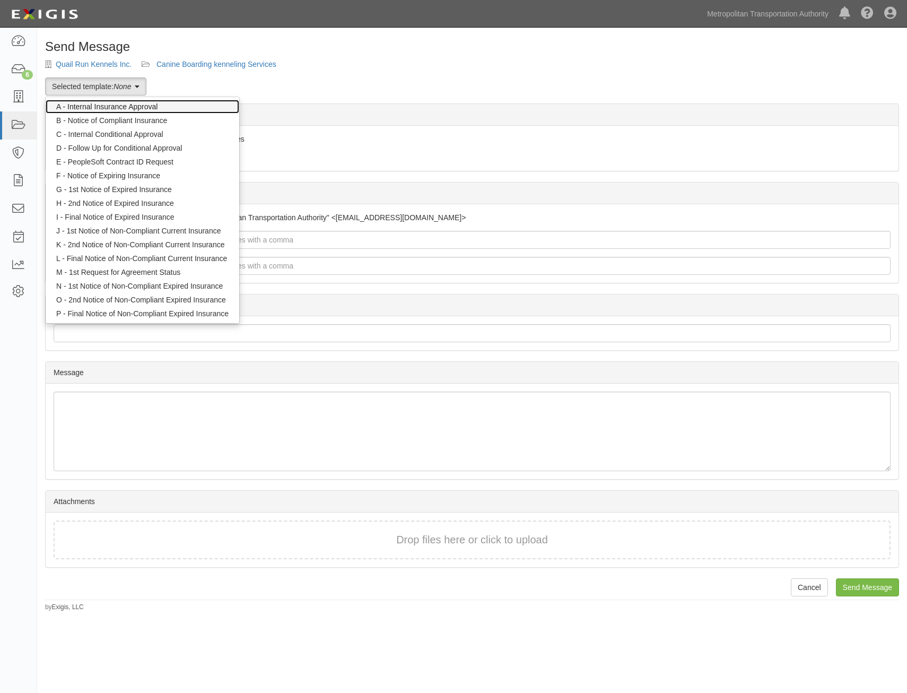
click at [154, 107] on link "A - Internal Insurance Approval" at bounding box center [143, 107] width 194 height 14
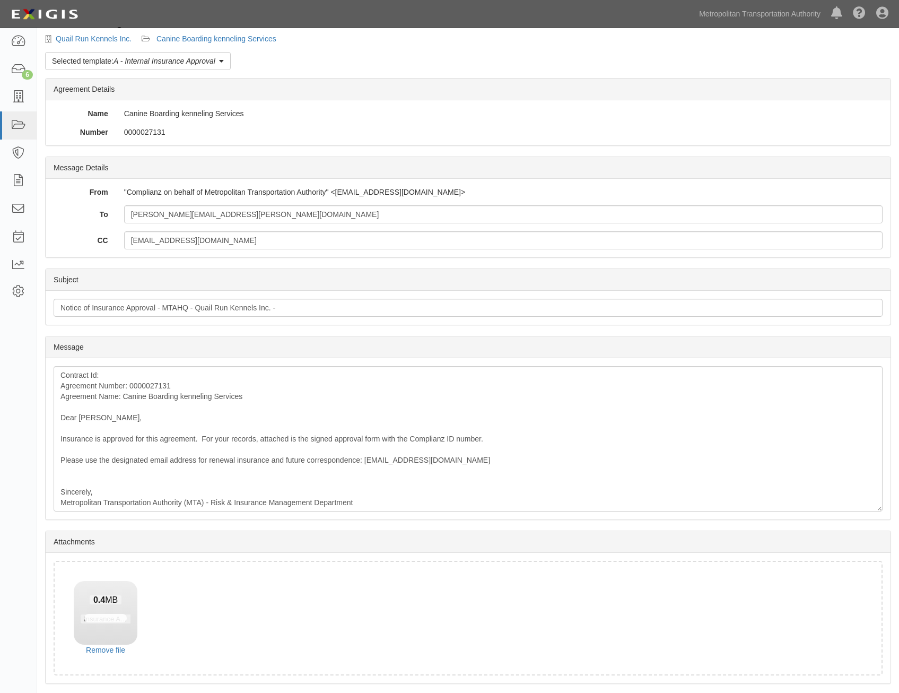
scroll to position [60, 0]
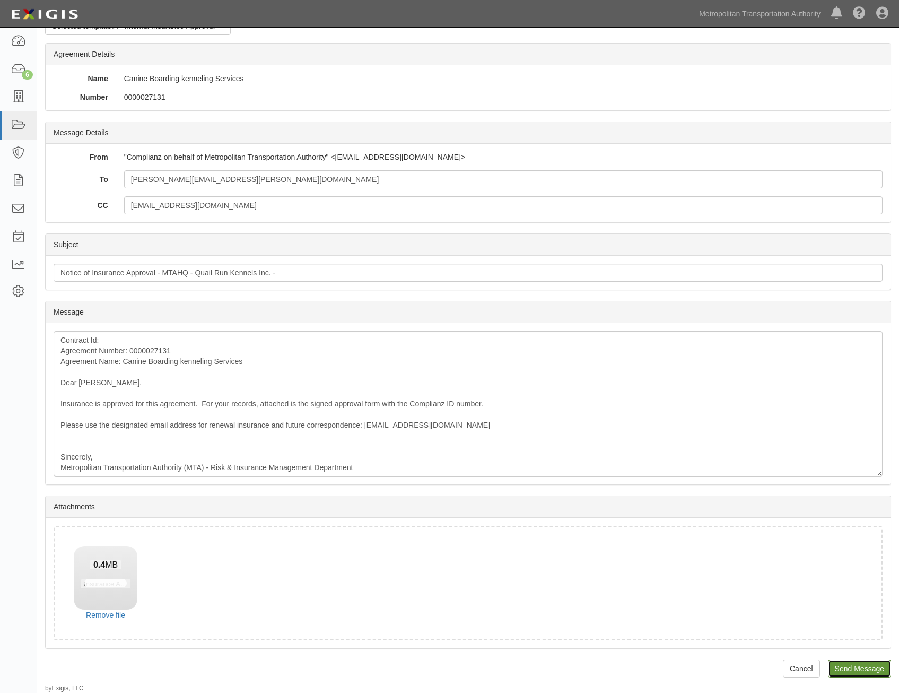
click at [860, 670] on input "Send Message" at bounding box center [859, 668] width 63 height 18
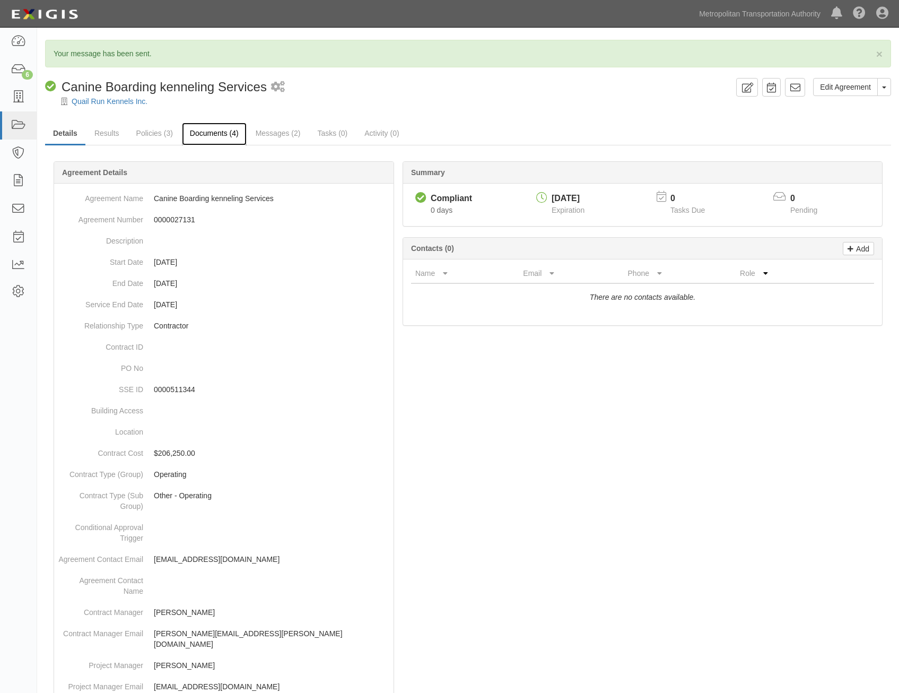
click at [218, 128] on link "Documents (4)" at bounding box center [214, 134] width 65 height 23
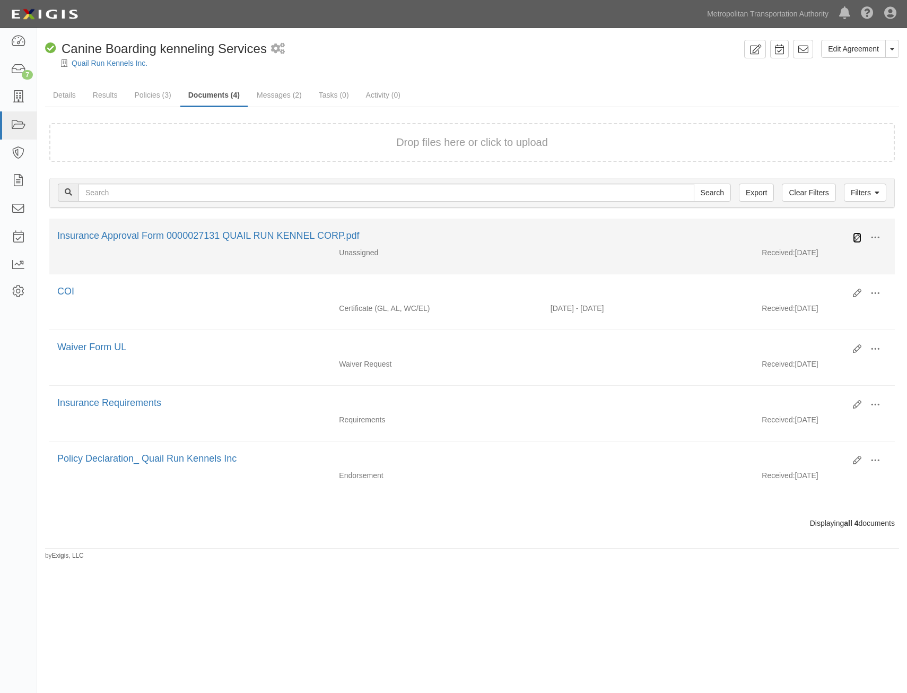
click at [854, 233] on icon at bounding box center [857, 237] width 8 height 8
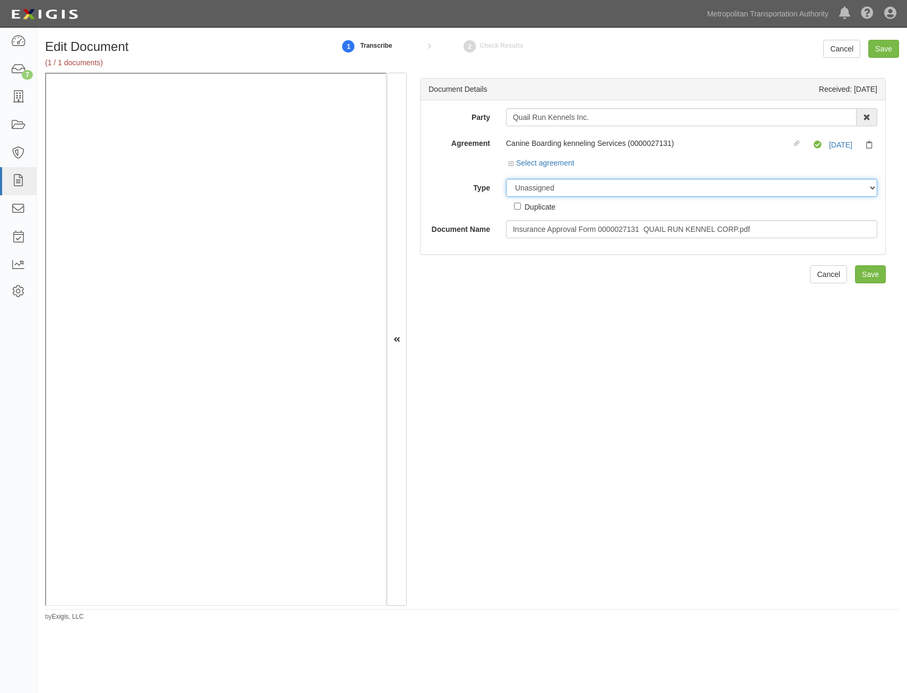
click at [609, 189] on select "Unassigned Binder Cancellation Notice Certificate Contract Endorsement Insuranc…" at bounding box center [691, 188] width 371 height 18
select select "OtherDetail"
click at [506, 179] on select "Unassigned Binder Cancellation Notice Certificate Contract Endorsement Insuranc…" at bounding box center [691, 188] width 371 height 18
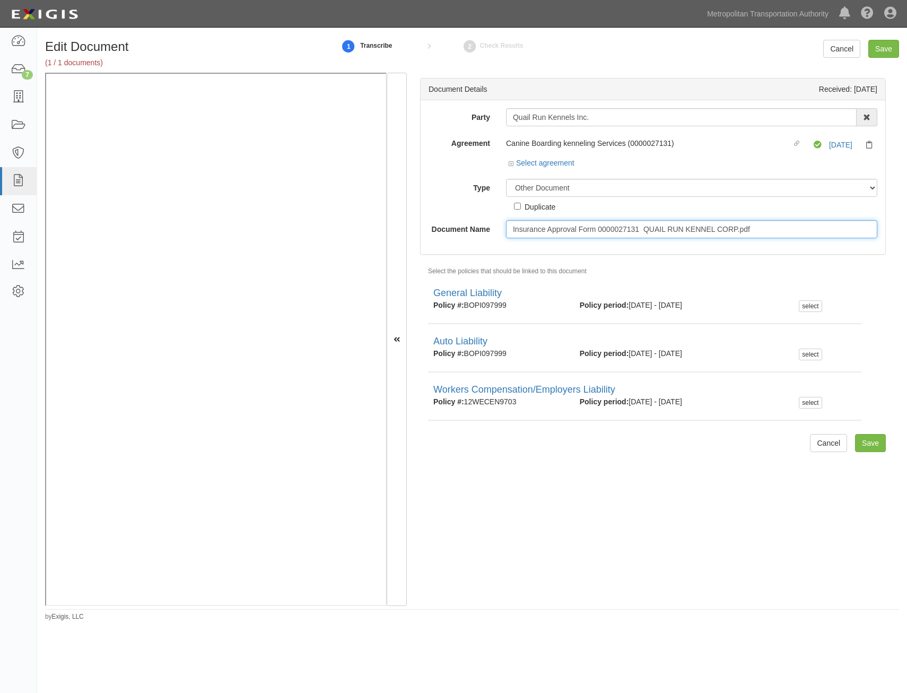
drag, startPoint x: 577, startPoint y: 230, endPoint x: 1115, endPoint y: 280, distance: 540.1
click at [907, 280] on html "Toggle navigation Dashboard 7 Inbox Parties Agreements Coverages Documents Mess…" at bounding box center [453, 327] width 907 height 655
type input "Insurance Approval"
click at [865, 437] on input "Save" at bounding box center [870, 443] width 31 height 18
